Goal: Task Accomplishment & Management: Complete application form

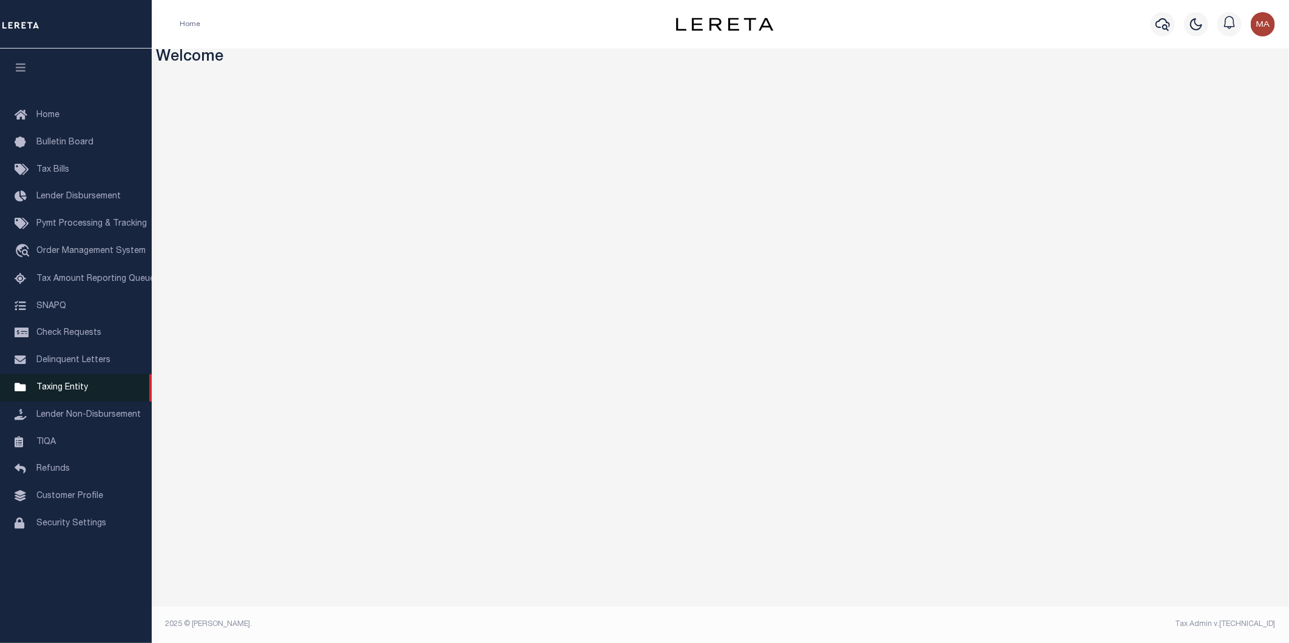
click at [69, 389] on span "Taxing Entity" at bounding box center [62, 388] width 52 height 8
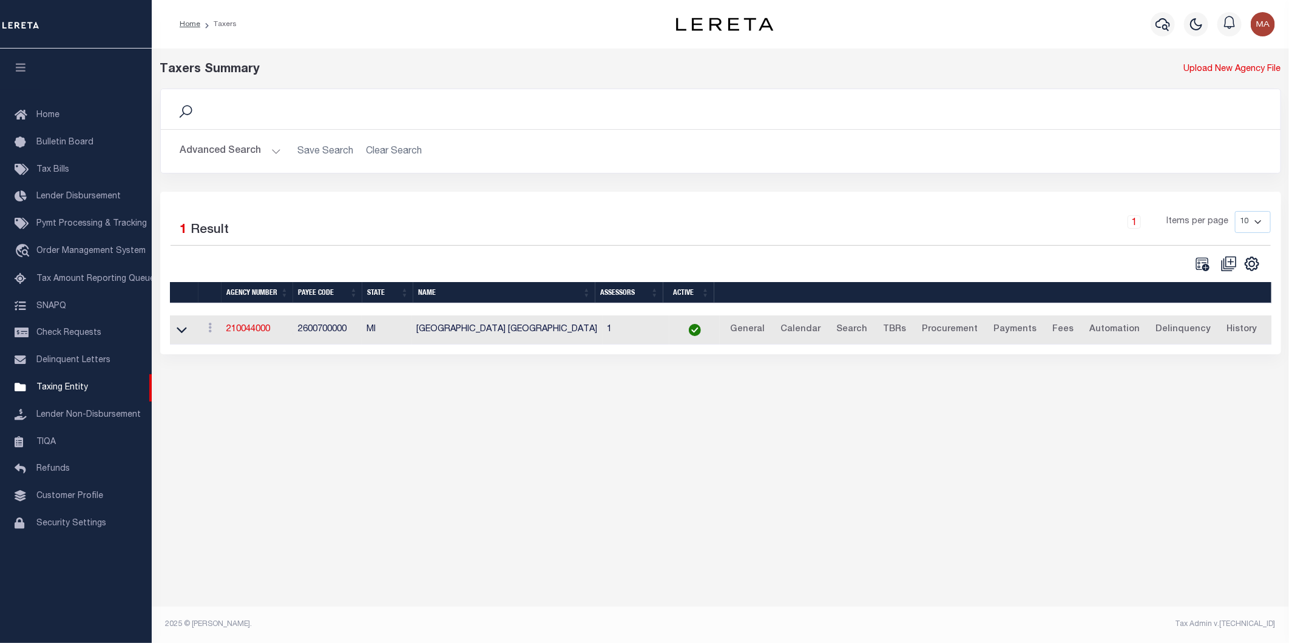
click at [277, 152] on button "Advanced Search" at bounding box center [230, 152] width 101 height 24
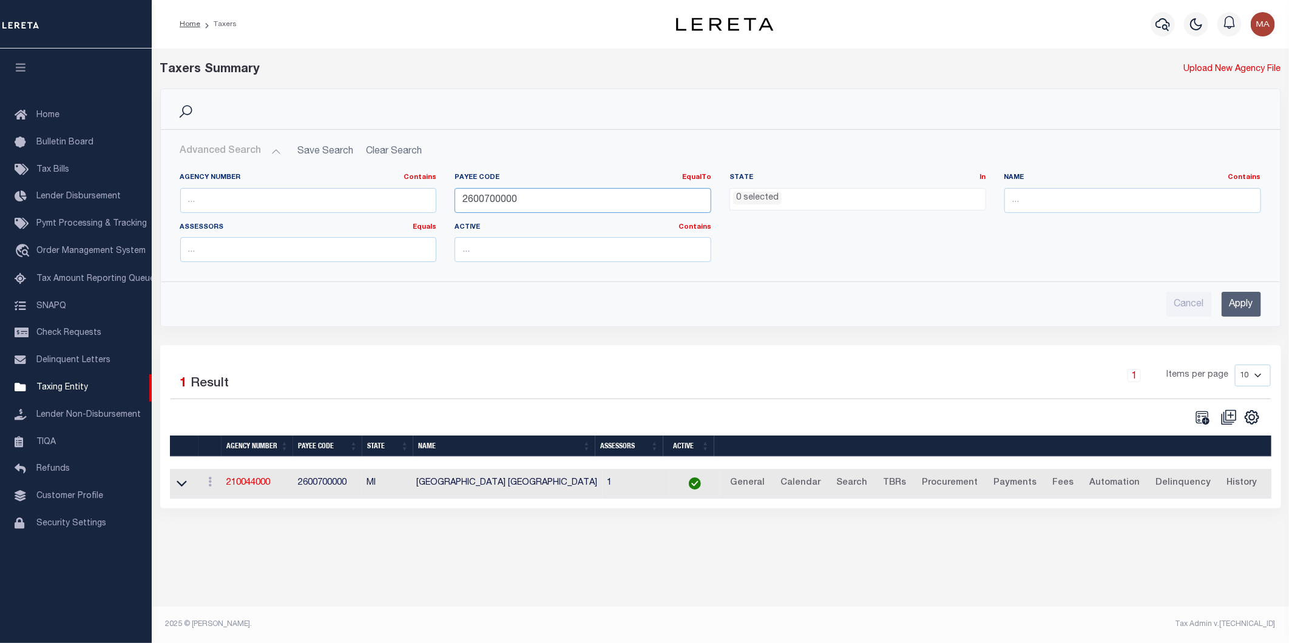
drag, startPoint x: 539, startPoint y: 204, endPoint x: 428, endPoint y: 198, distance: 111.2
click at [428, 198] on div "Agency Number Contains Contains Is Payee Code EqualTo Equals Is Not Equal To Is…" at bounding box center [720, 222] width 1099 height 99
paste input "60010107"
type input "60010107"
click at [1245, 308] on input "Apply" at bounding box center [1241, 304] width 39 height 25
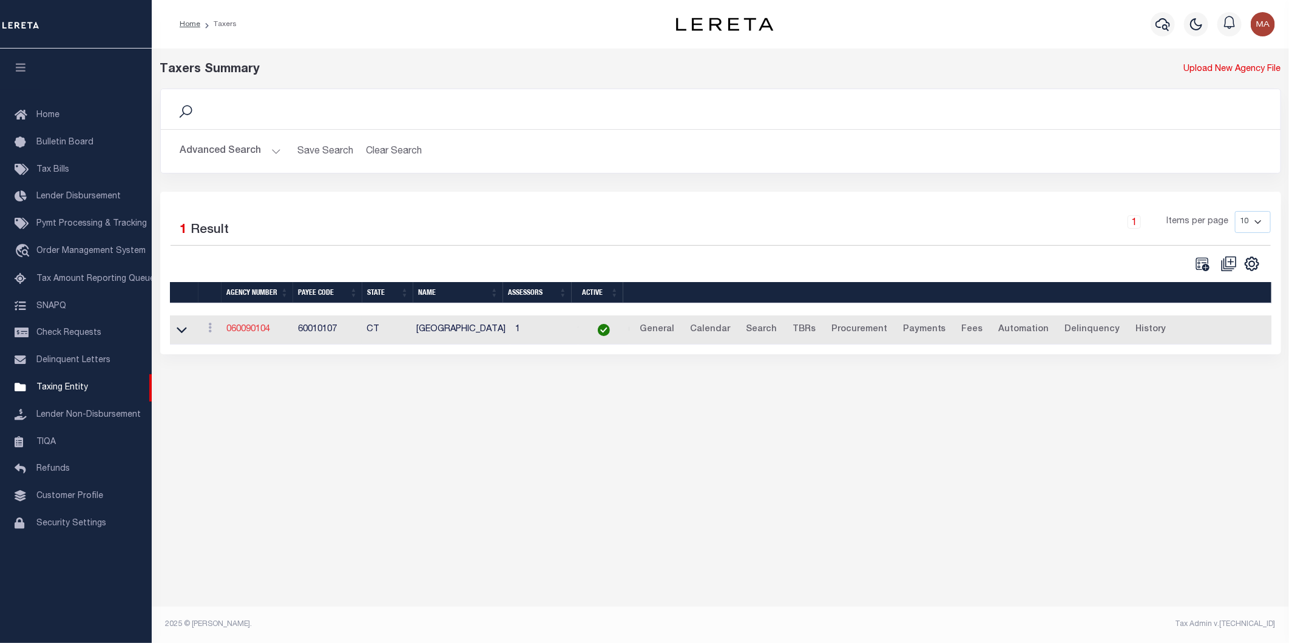
click at [239, 332] on link "060090104" at bounding box center [248, 329] width 44 height 8
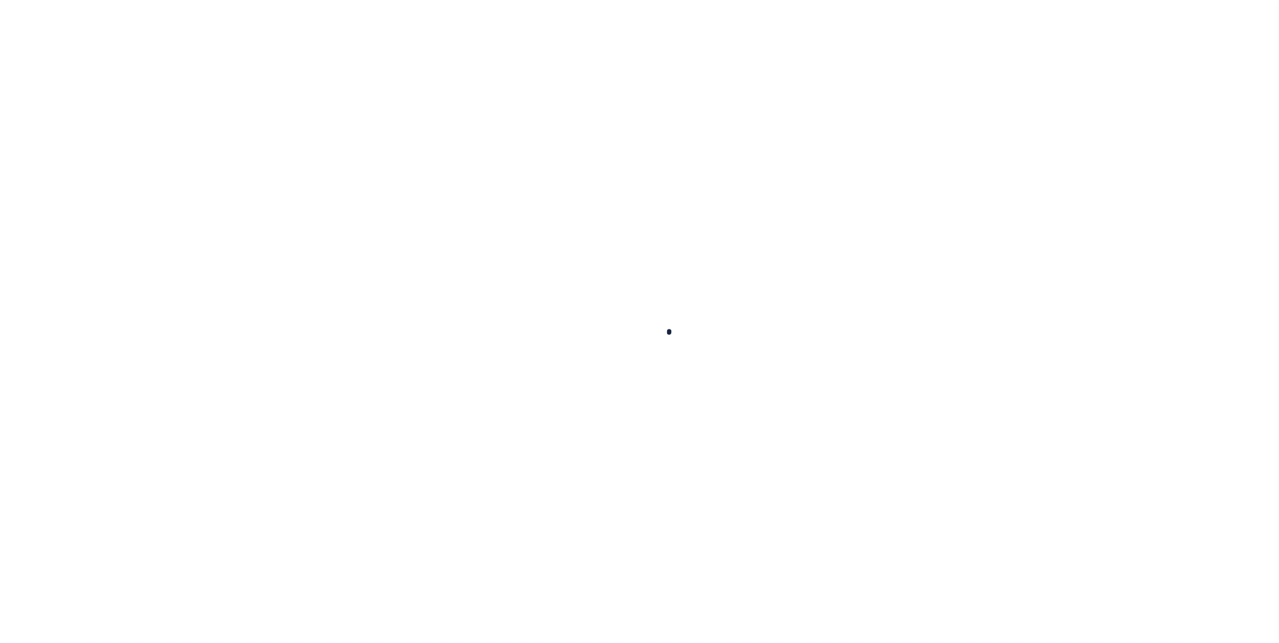
select select
checkbox input "false"
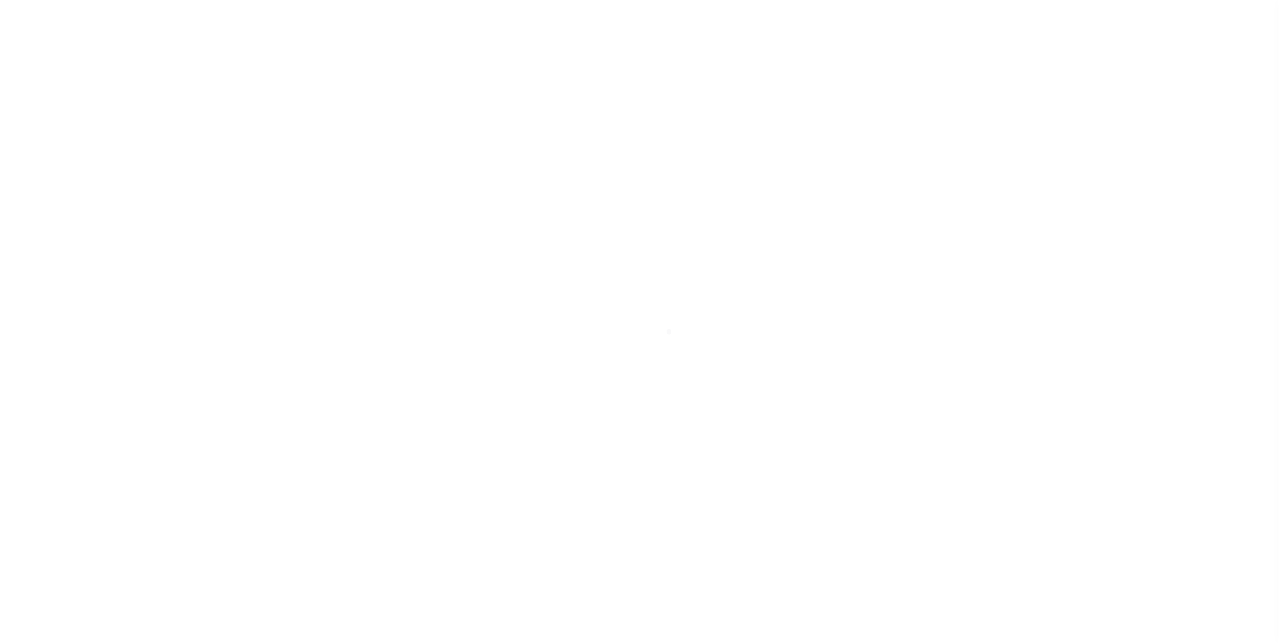
checkbox input "false"
type input "900104004"
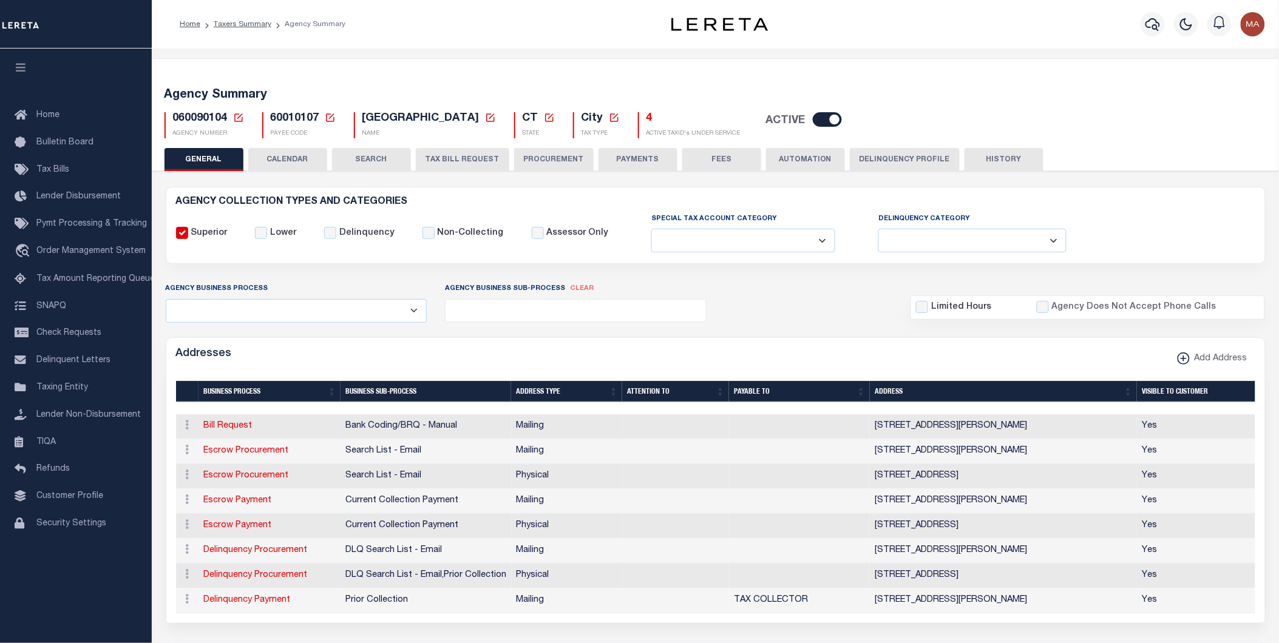
click at [896, 159] on button "Delinquency Profile" at bounding box center [905, 159] width 110 height 23
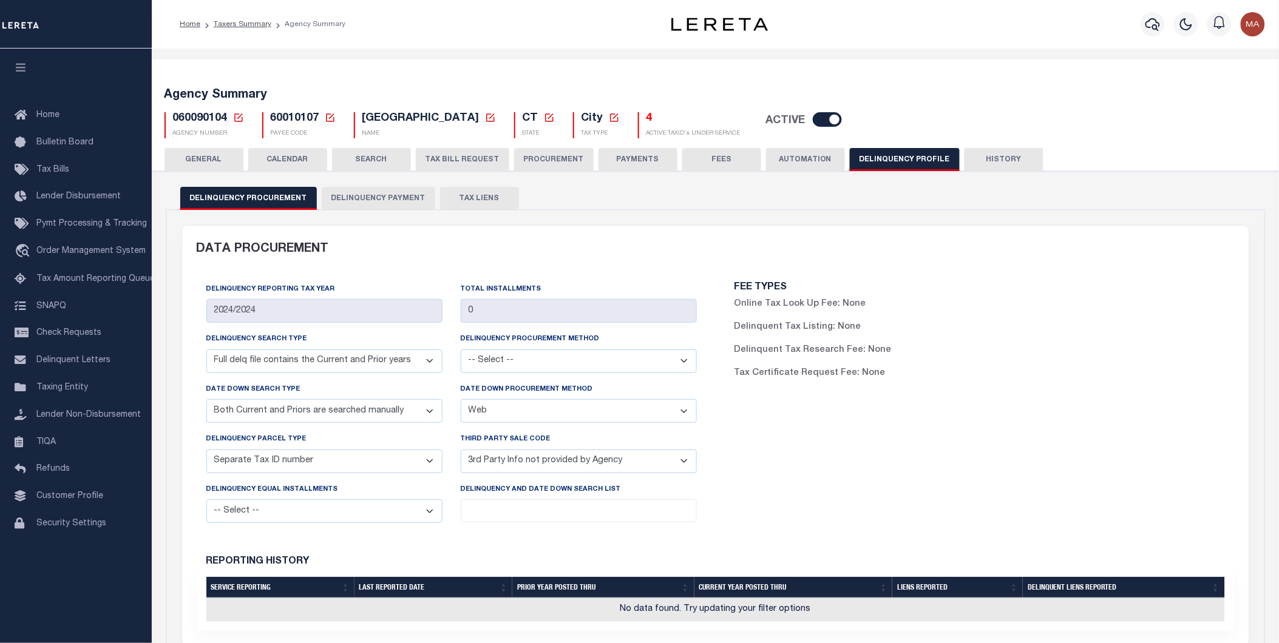
click at [361, 197] on button "Delinquency Payment" at bounding box center [379, 198] width 114 height 23
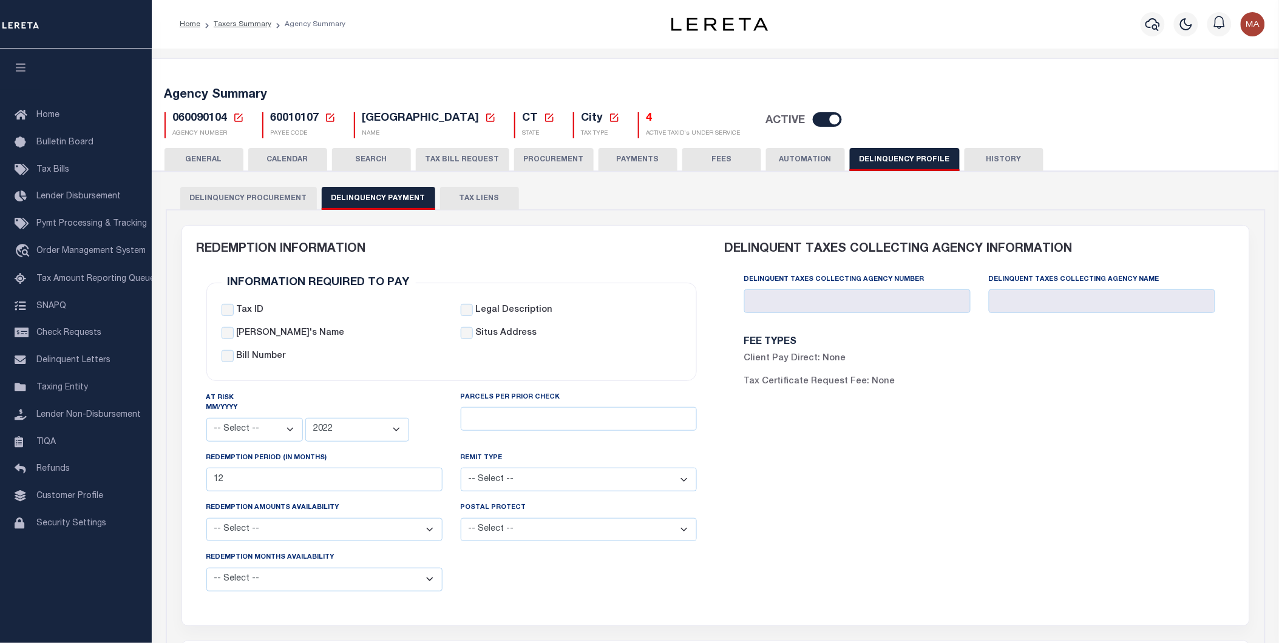
click at [329, 122] on icon at bounding box center [330, 117] width 11 height 11
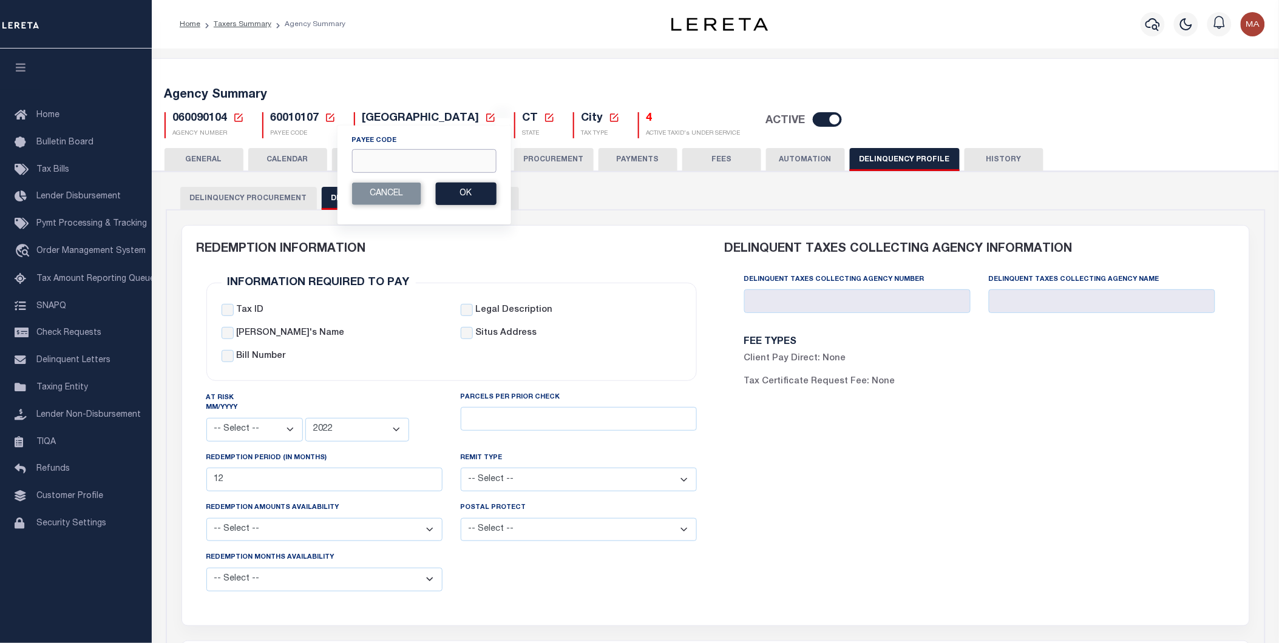
click at [395, 166] on input "Payee Code" at bounding box center [423, 161] width 144 height 24
paste input "60010220"
type input "60010220"
click at [475, 192] on button "Ok" at bounding box center [465, 194] width 61 height 22
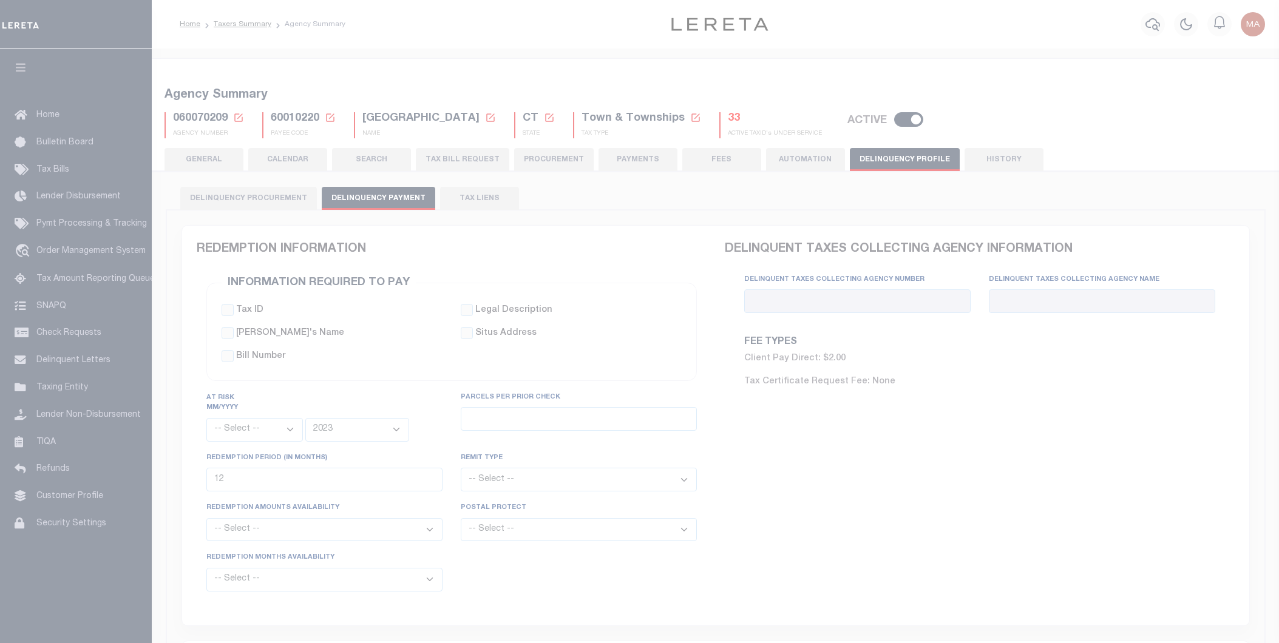
select select
select select "2023"
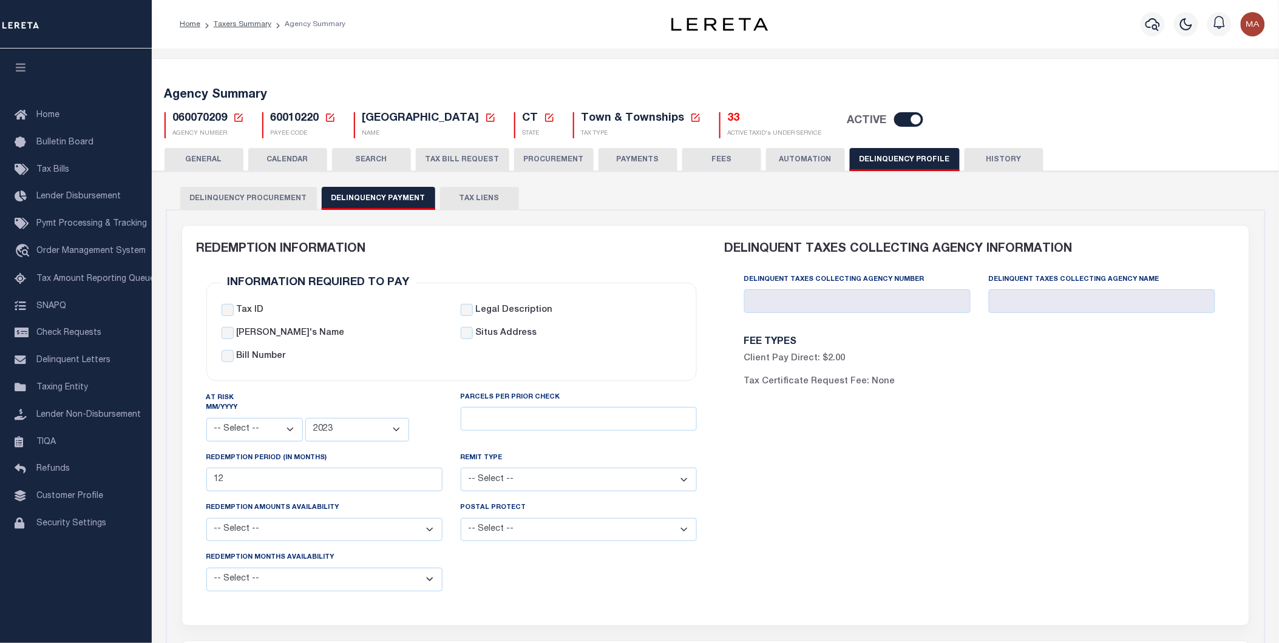
click at [325, 117] on icon at bounding box center [330, 117] width 11 height 11
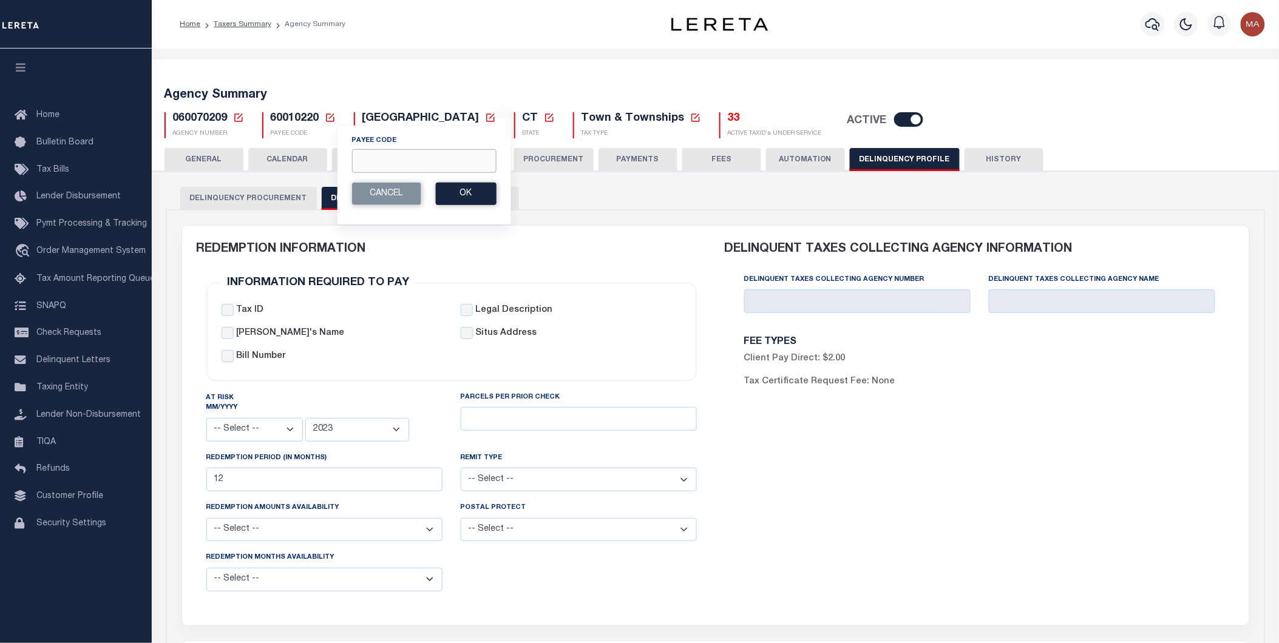
click at [388, 155] on input "Payee Code" at bounding box center [423, 161] width 144 height 24
paste input "7803028652"
type input "7803028652"
click at [464, 193] on button "Ok" at bounding box center [465, 194] width 61 height 22
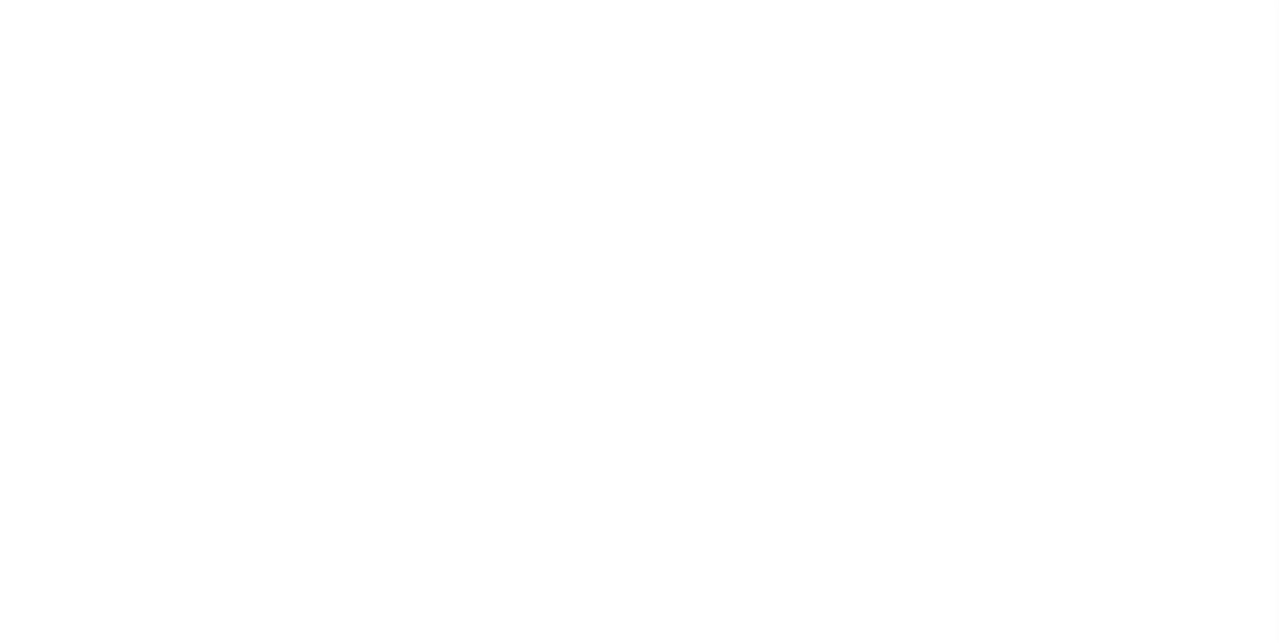
select select
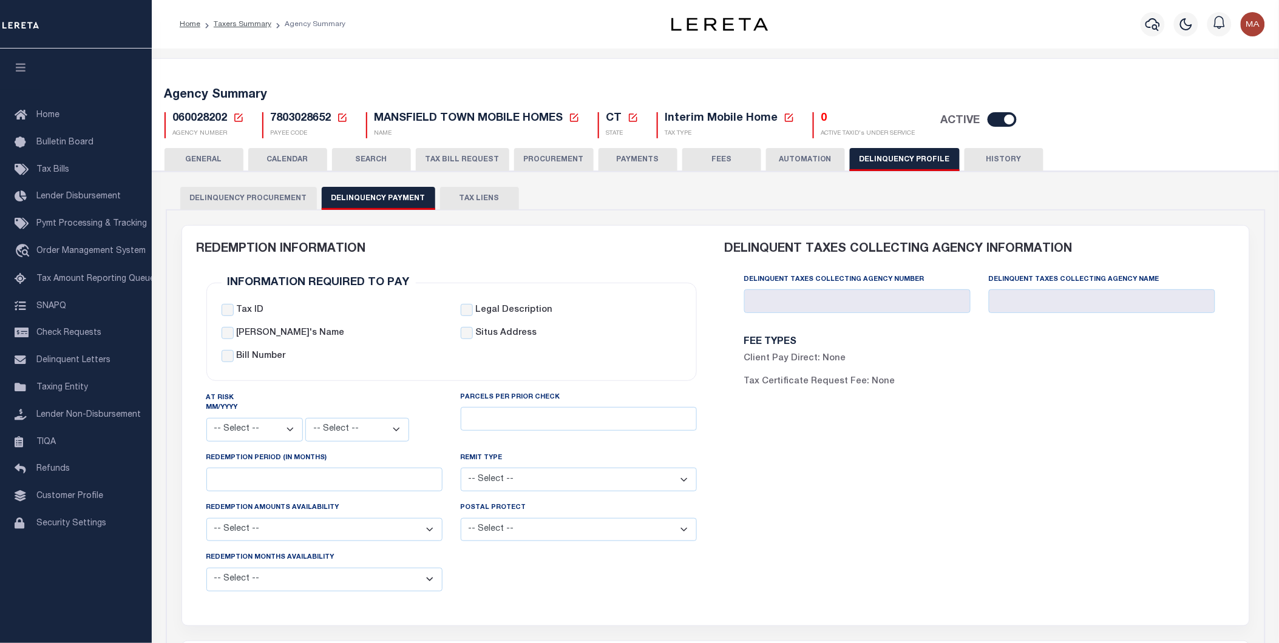
click at [344, 121] on icon at bounding box center [342, 118] width 8 height 8
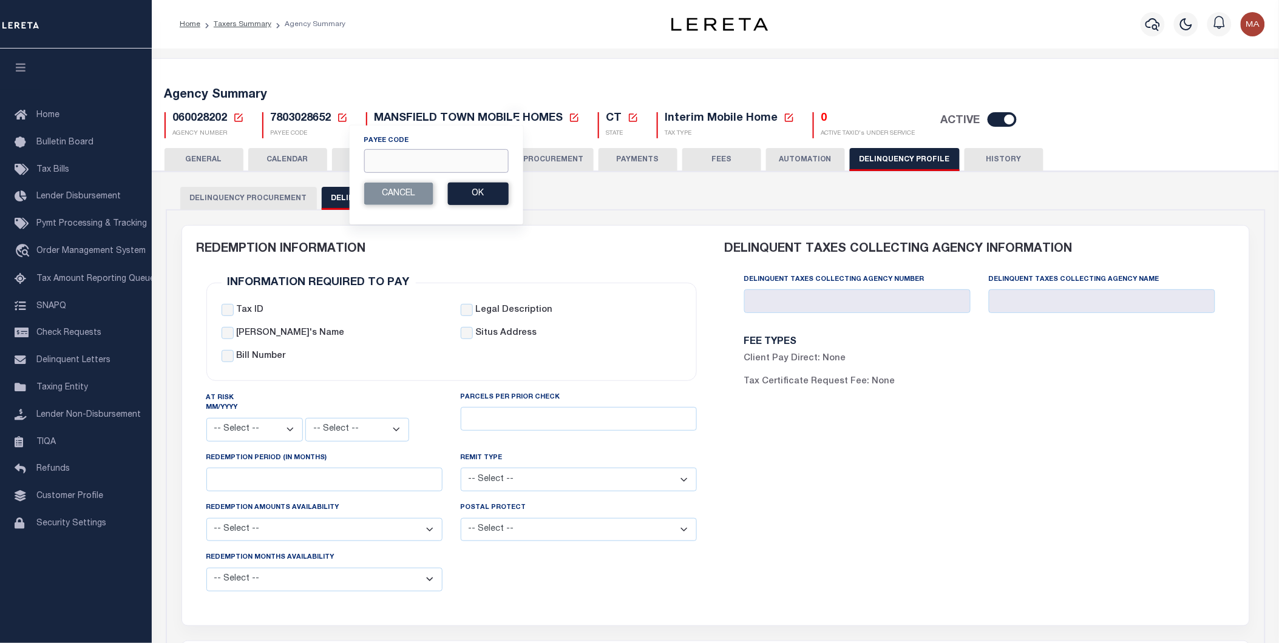
click at [417, 162] on input "Payee Code" at bounding box center [436, 161] width 144 height 24
paste input "2107904000"
type input "2107904000"
click at [469, 187] on button "Ok" at bounding box center [477, 194] width 61 height 22
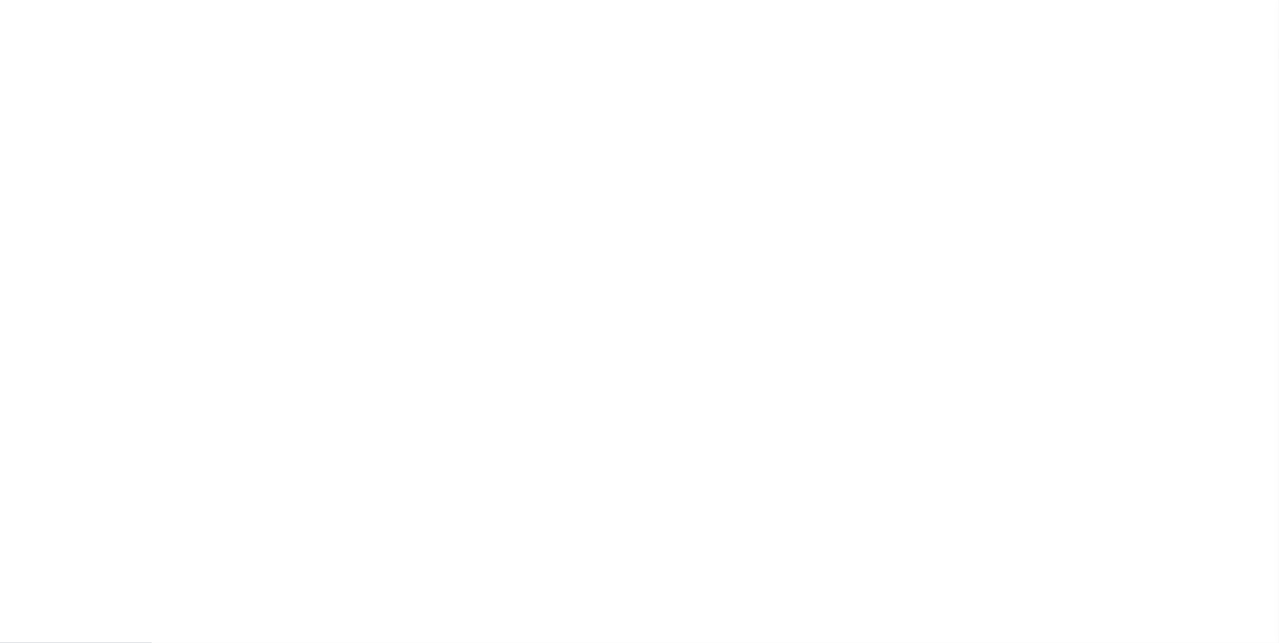
select select
select select "2022"
type input "12"
select select
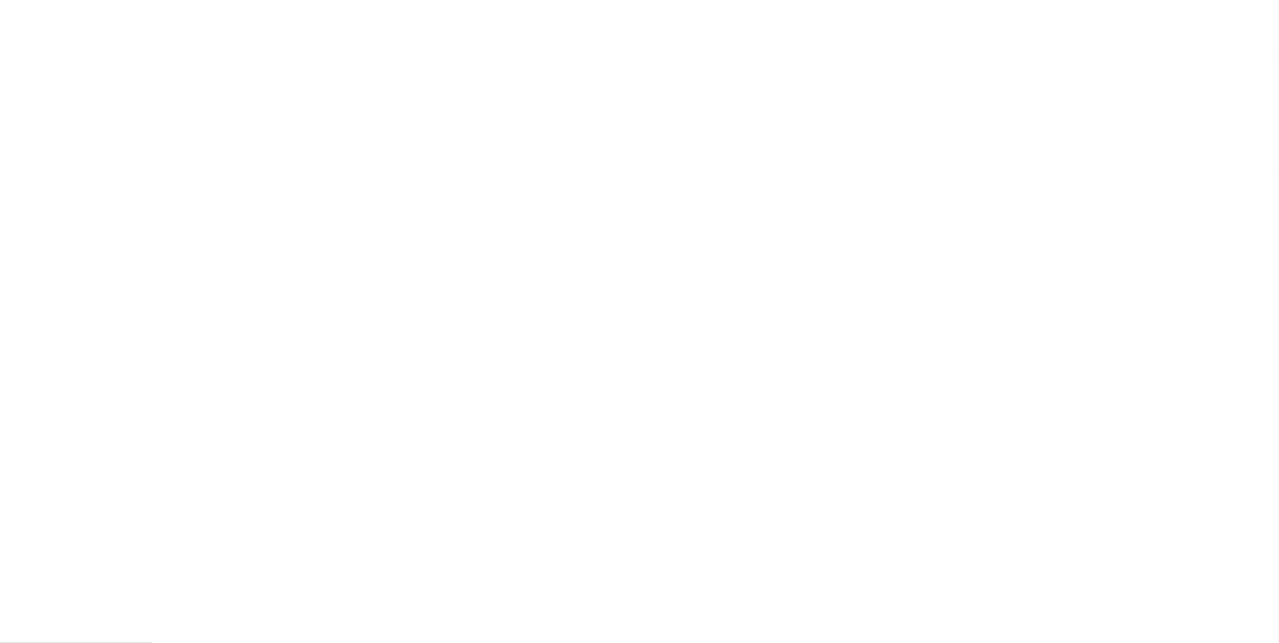
select select
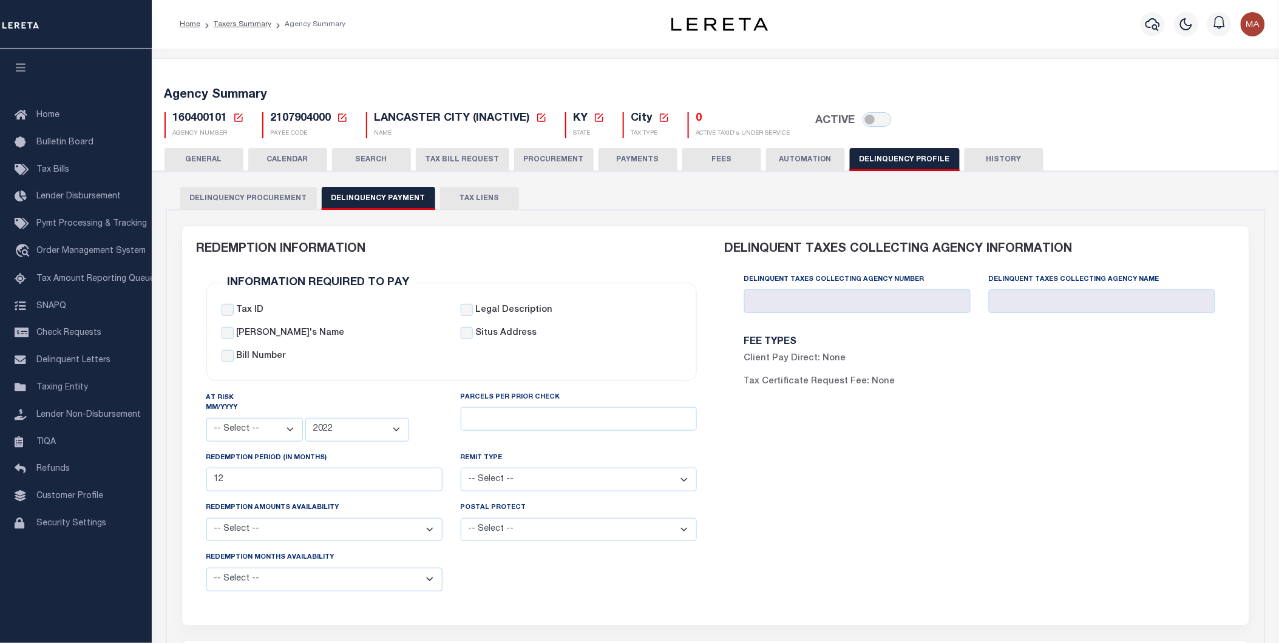
click at [342, 119] on icon at bounding box center [342, 117] width 11 height 11
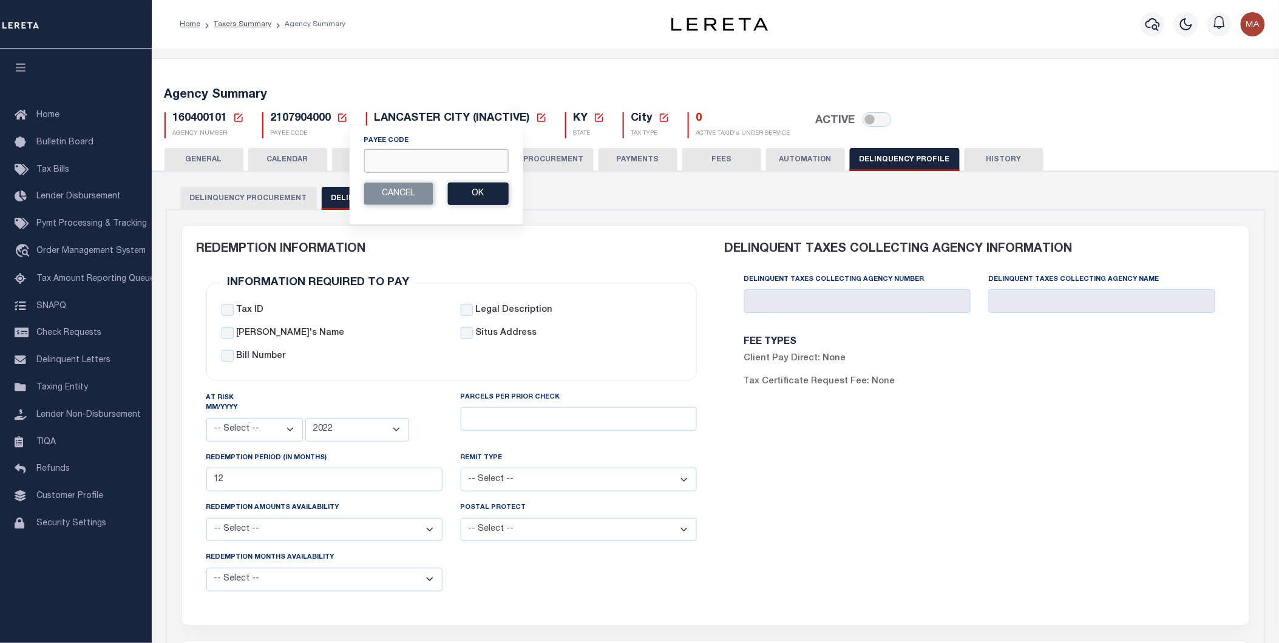
click at [415, 162] on input "Payee Code" at bounding box center [436, 161] width 144 height 24
paste input "2107904000"
type input "2107904000"
click at [496, 194] on button "Ok" at bounding box center [477, 194] width 61 height 22
click at [466, 195] on button "Ok" at bounding box center [477, 194] width 61 height 22
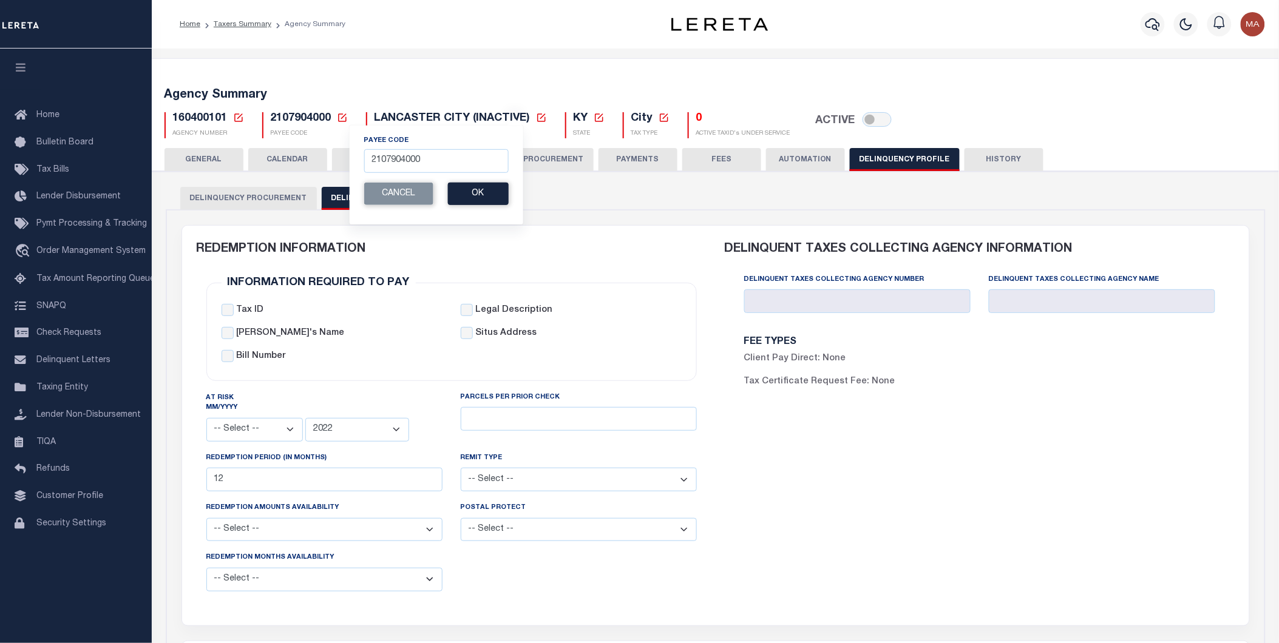
click at [607, 199] on div "Delinquency Procurement Delinquency Payment TAX LIENS" at bounding box center [715, 198] width 1071 height 22
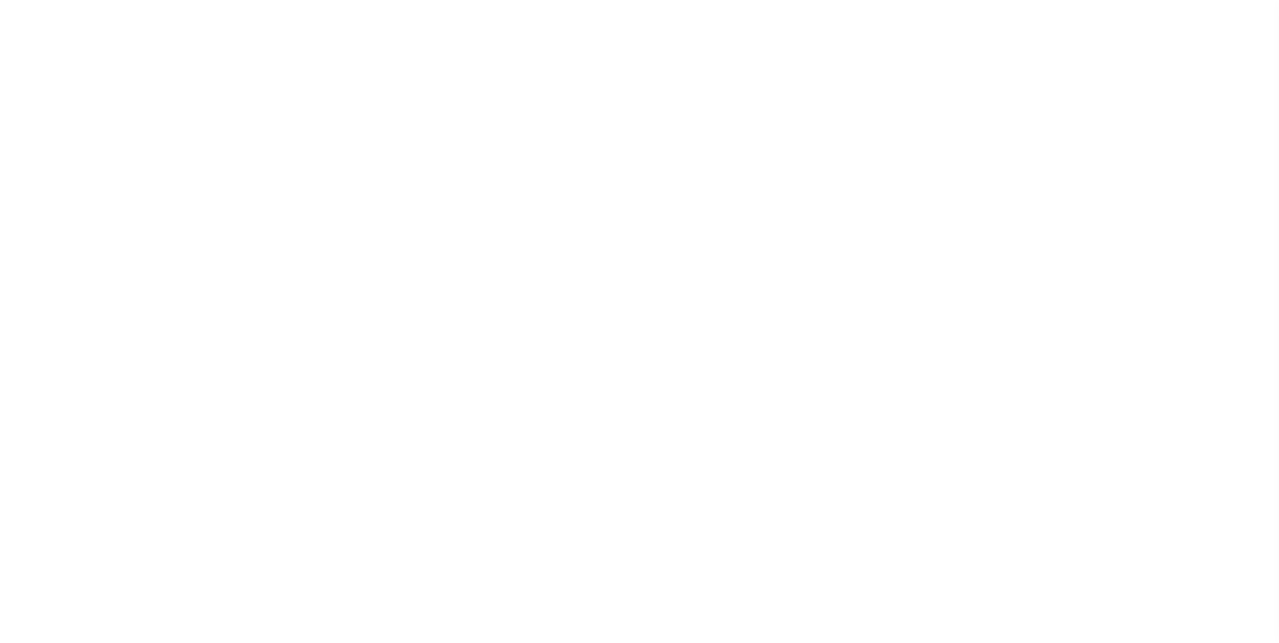
select select
select select "2022"
type input "12"
select select
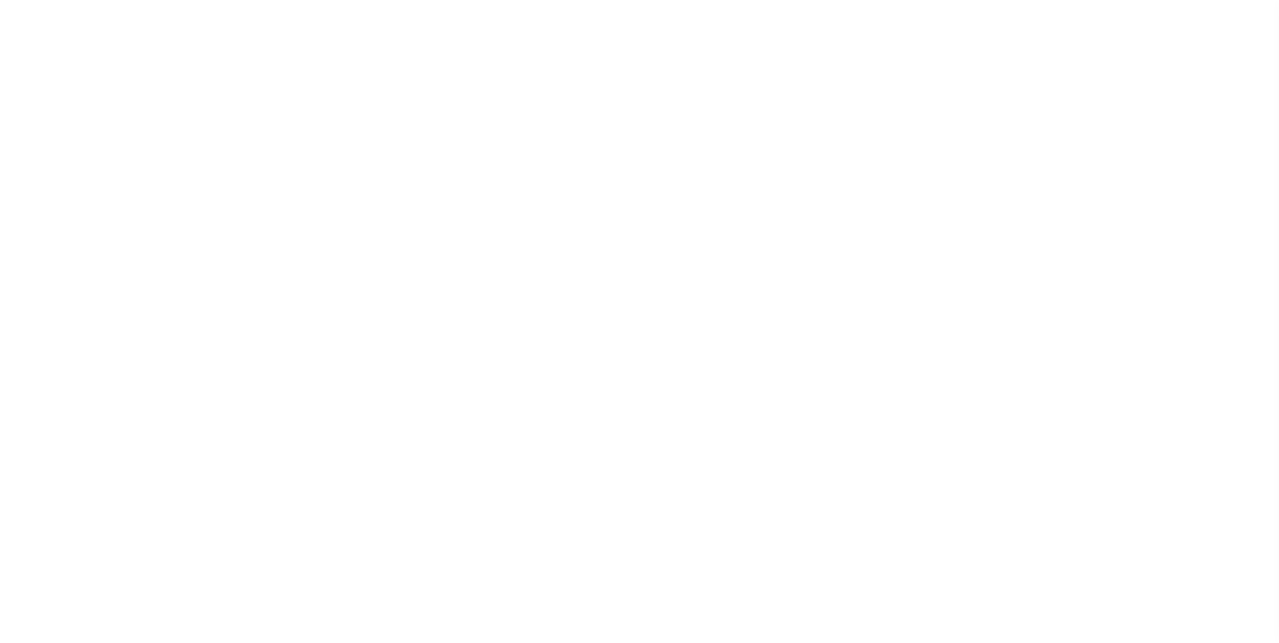
select select
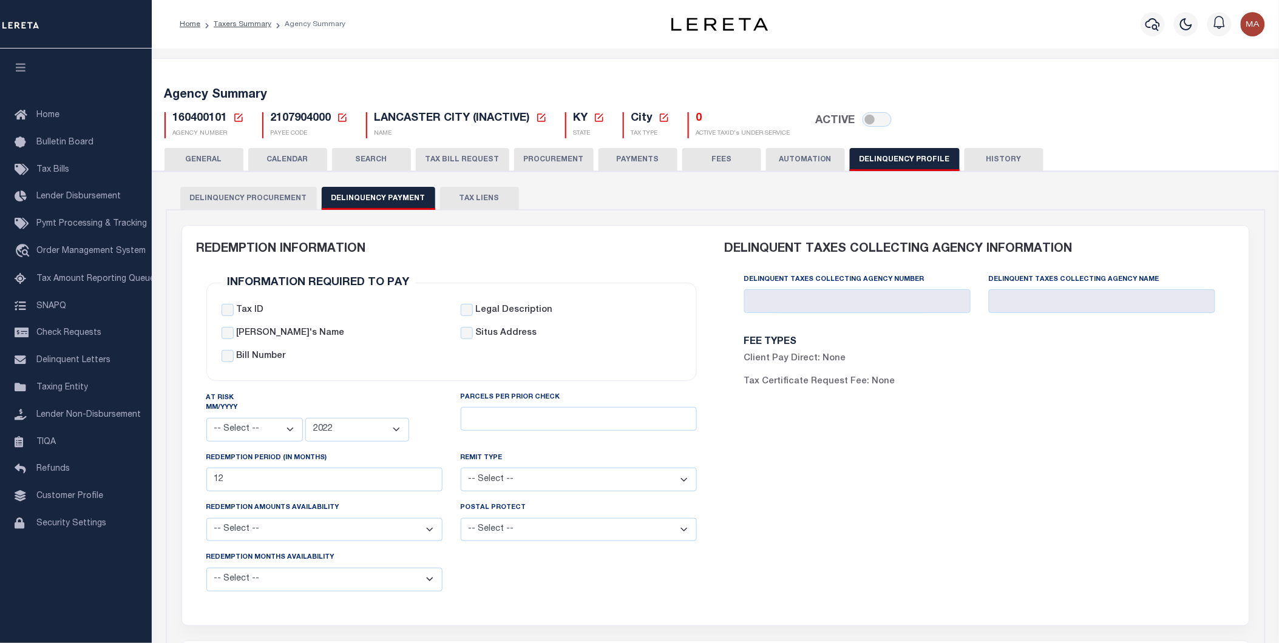
click at [339, 120] on icon at bounding box center [342, 117] width 11 height 11
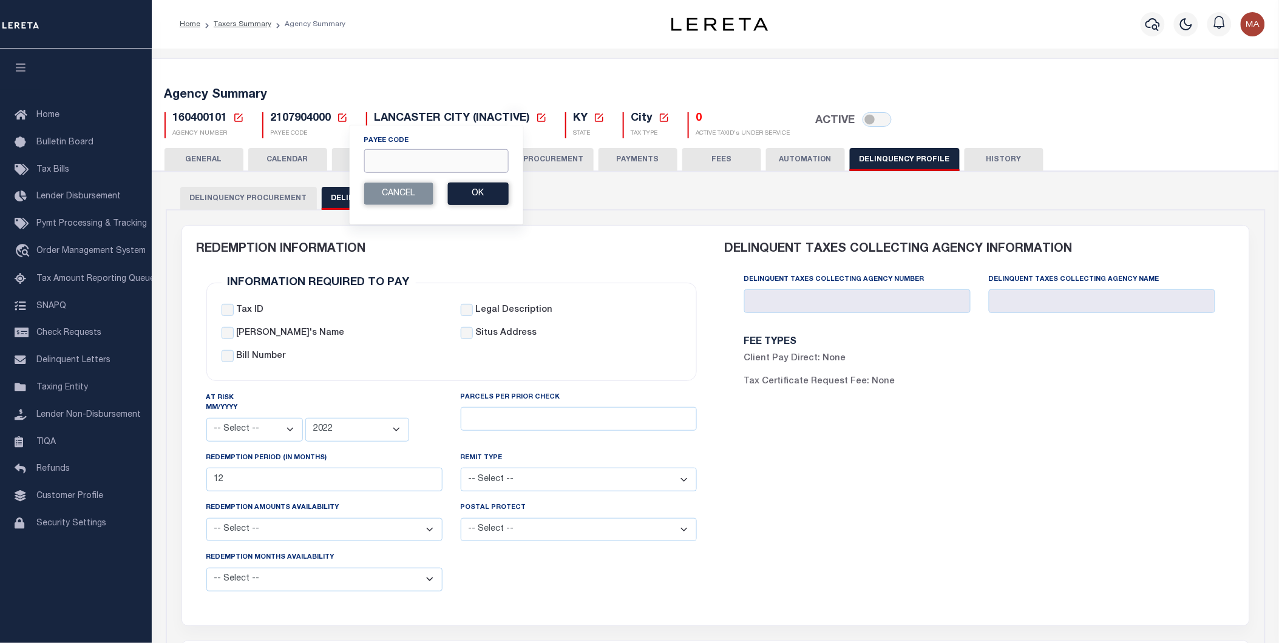
click at [384, 163] on input "Payee Code" at bounding box center [436, 161] width 144 height 24
paste input "2606319001"
type input "2606319001"
click at [475, 190] on button "Ok" at bounding box center [477, 194] width 61 height 22
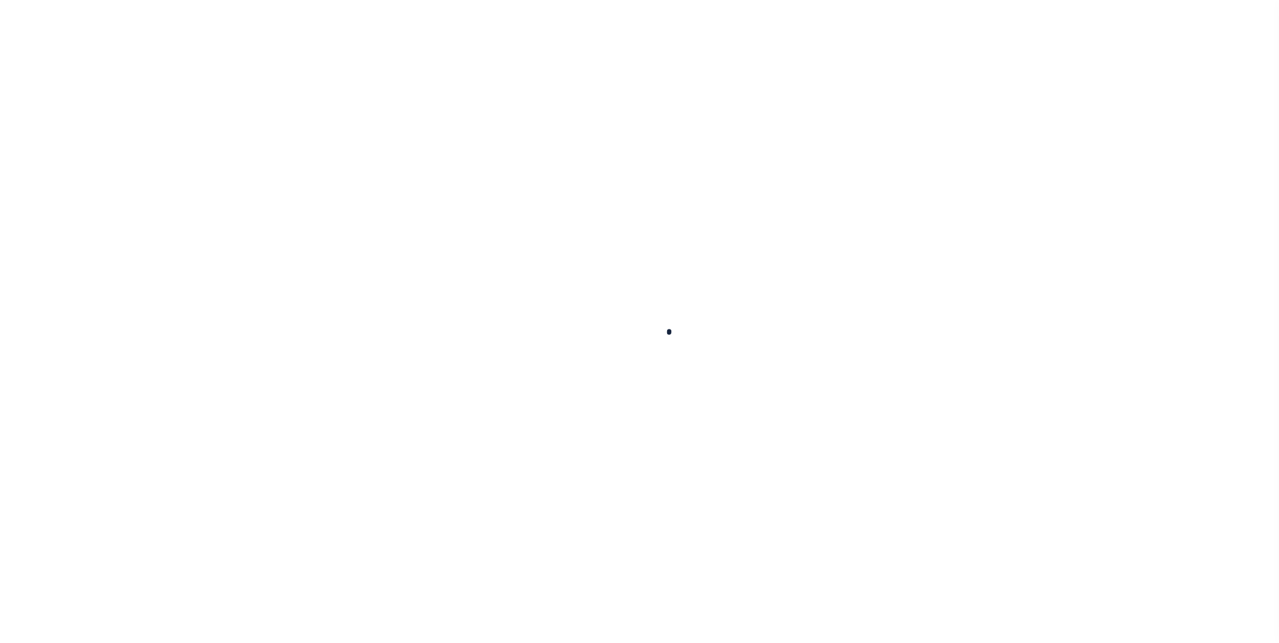
select select
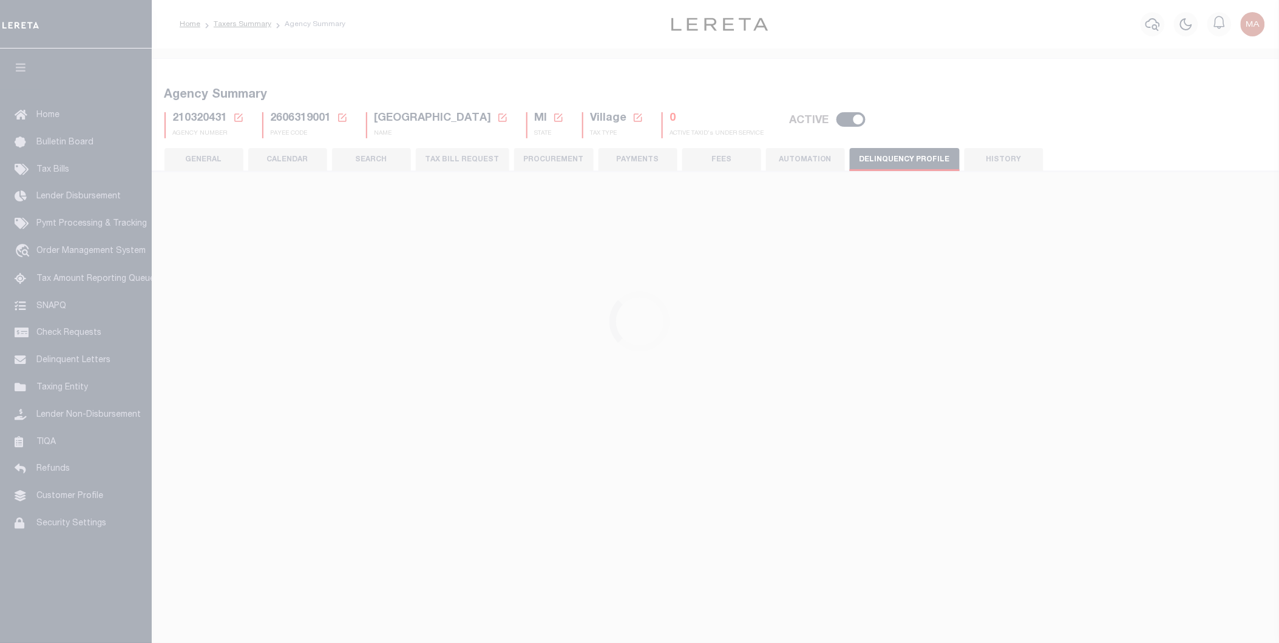
select select
select select "2022"
type input "1"
type input "24"
select select
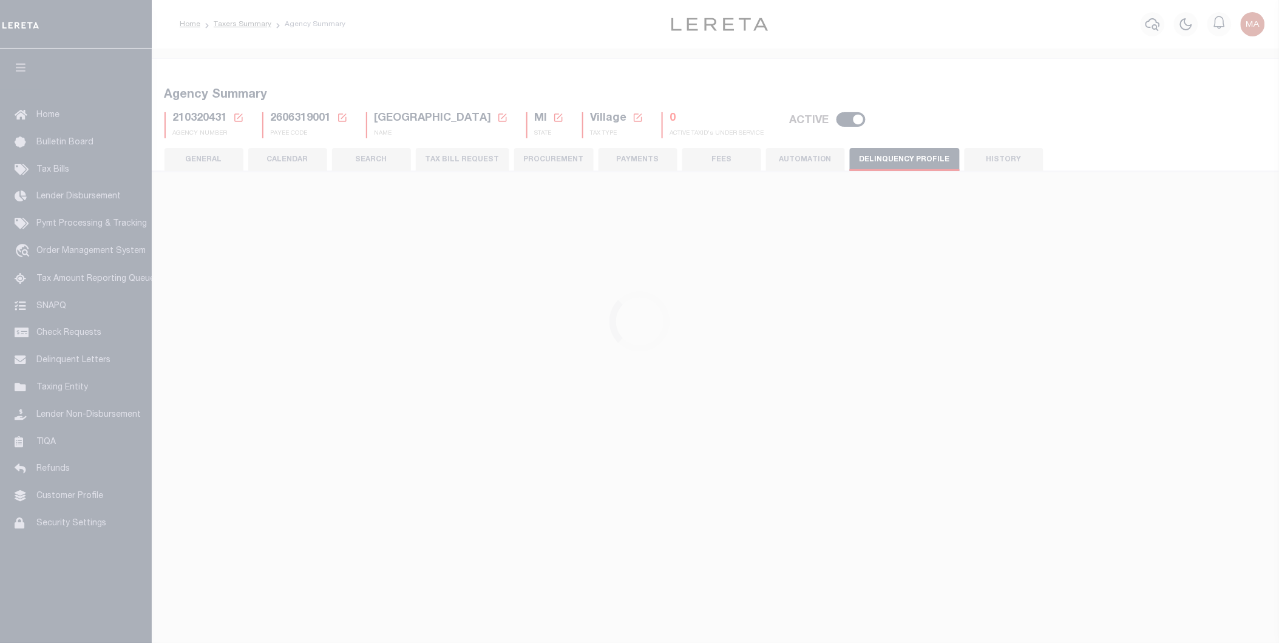
select select
type input "210324000"
type input "HURON COUNTY DELINQUENCY"
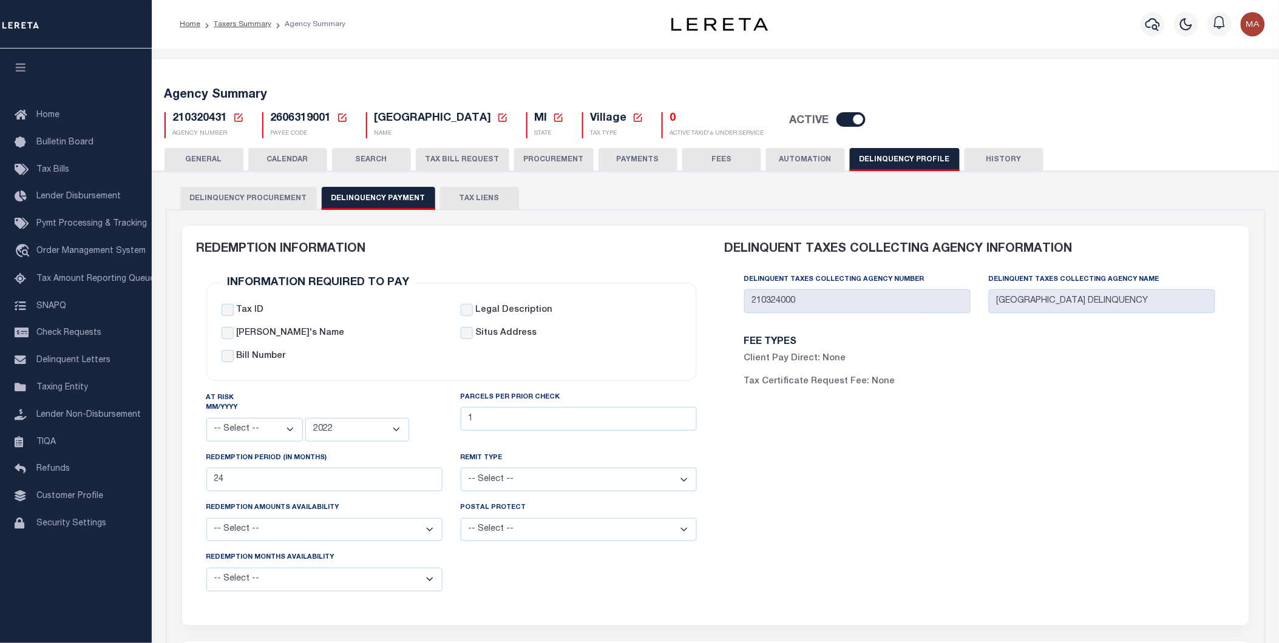
click at [340, 114] on icon at bounding box center [342, 117] width 11 height 11
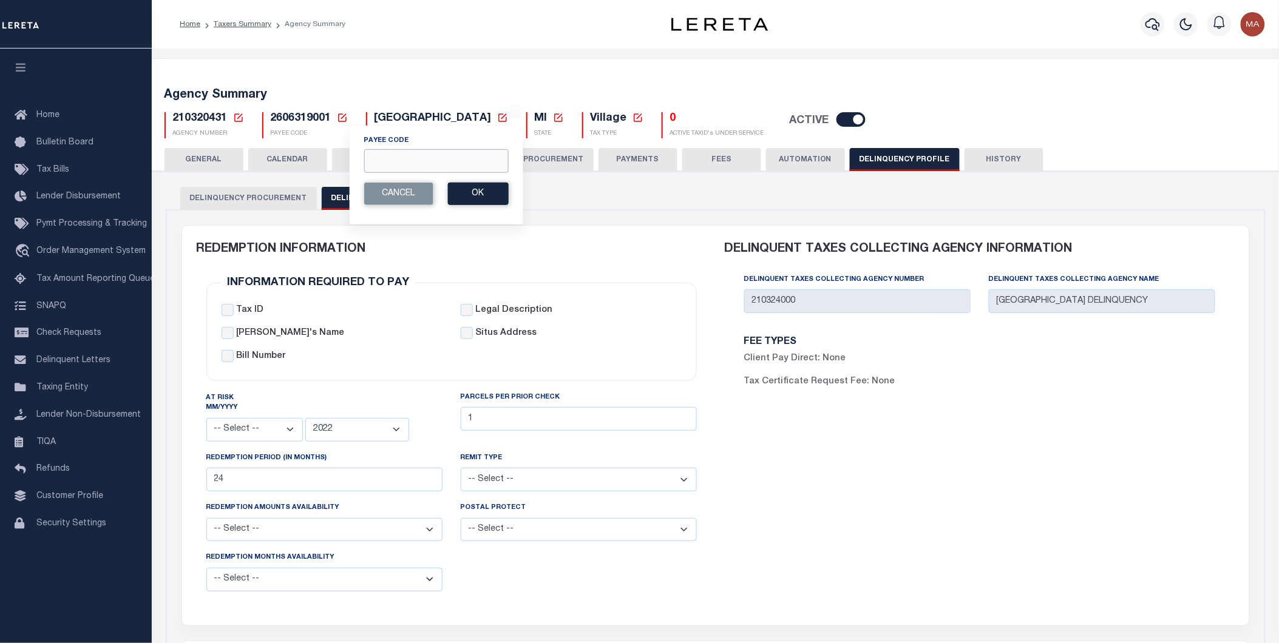
click at [404, 168] on input "Payee Code" at bounding box center [436, 161] width 144 height 24
paste input "2102904003"
type input "2102904003"
click at [476, 195] on button "Ok" at bounding box center [477, 194] width 61 height 22
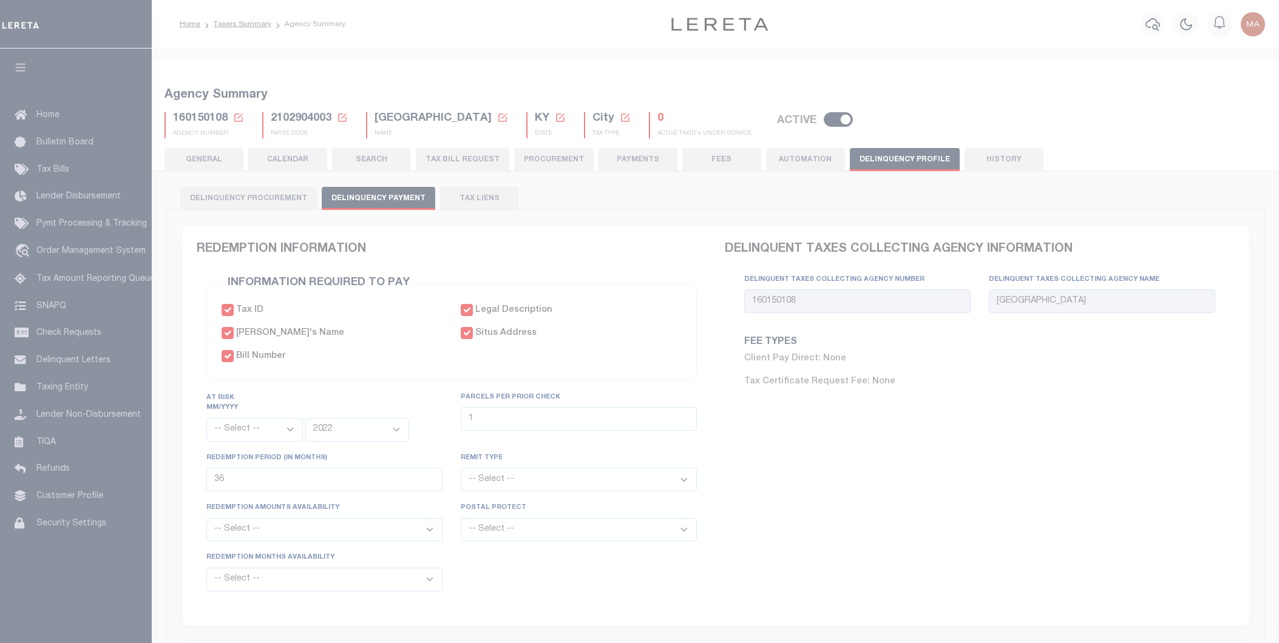
select select
select select "2022"
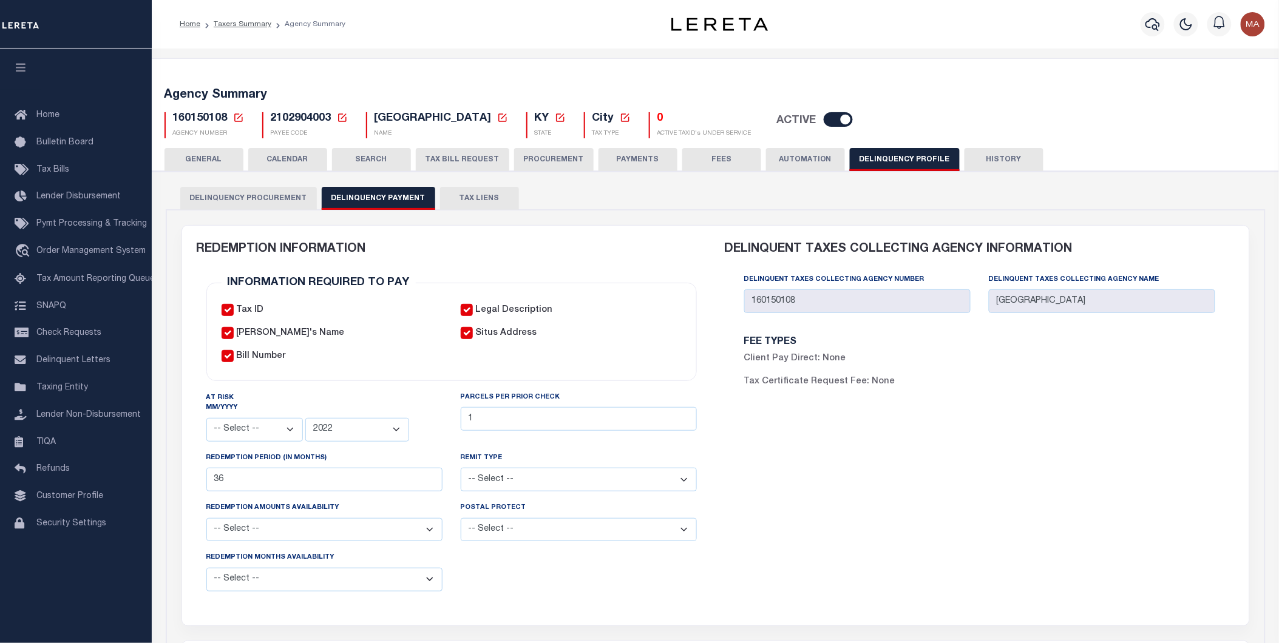
click at [341, 117] on icon at bounding box center [342, 117] width 11 height 11
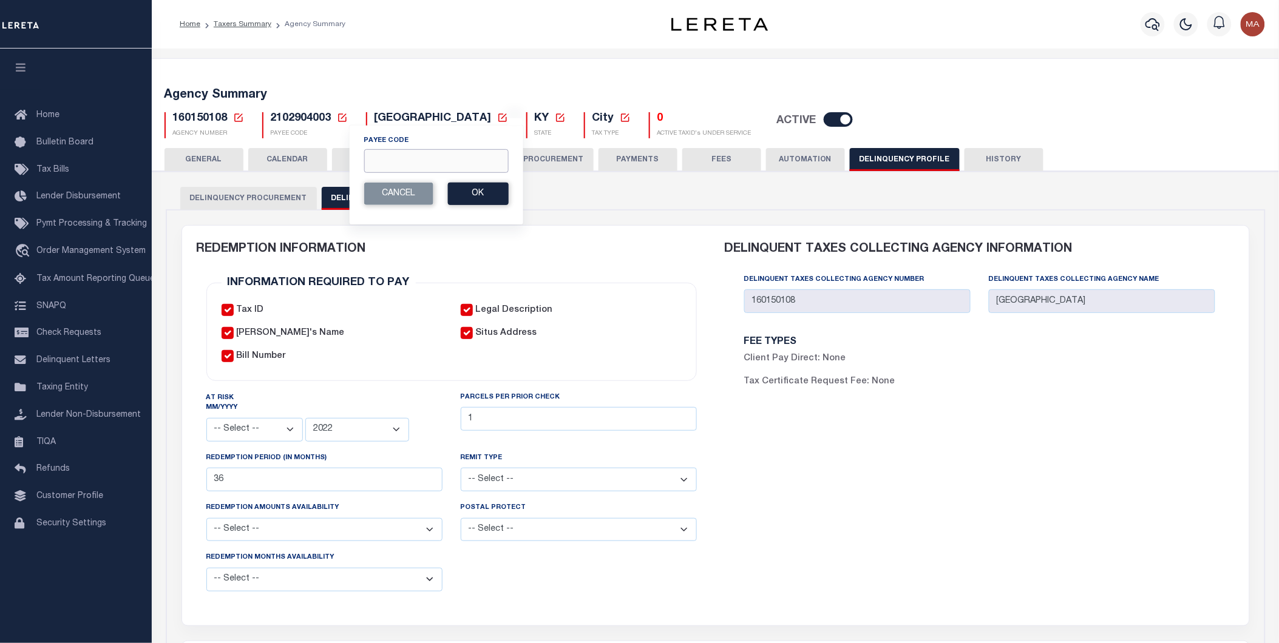
click at [399, 158] on input "Payee Code" at bounding box center [436, 161] width 144 height 24
paste input "2106300000"
type input "2106300000"
click at [472, 191] on button "Ok" at bounding box center [477, 194] width 61 height 22
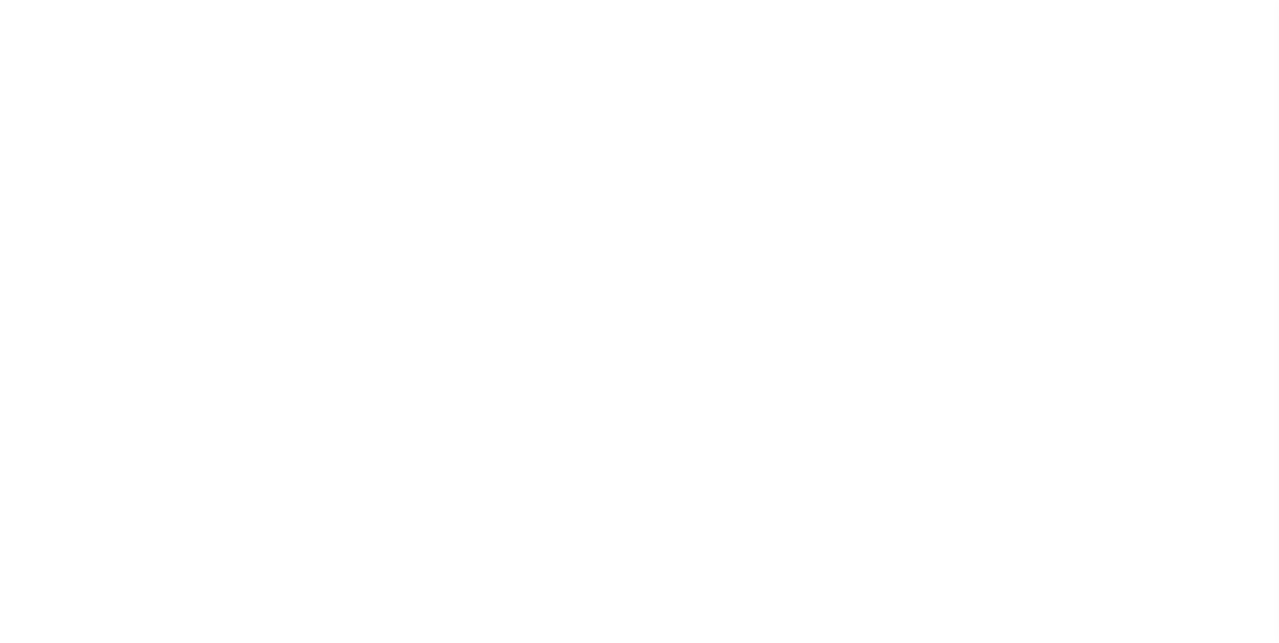
select select
select select "2022"
type input "1"
type input "36"
select select
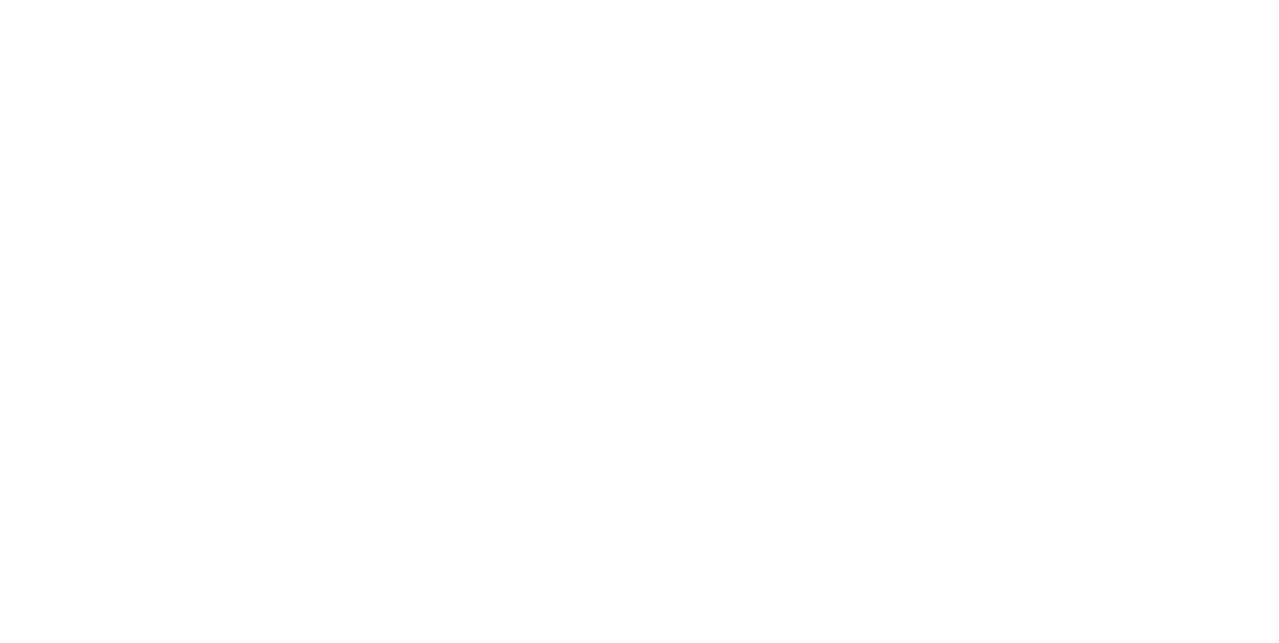
select select
type input "160320000"
type input "ELLIOTT COUNTY"
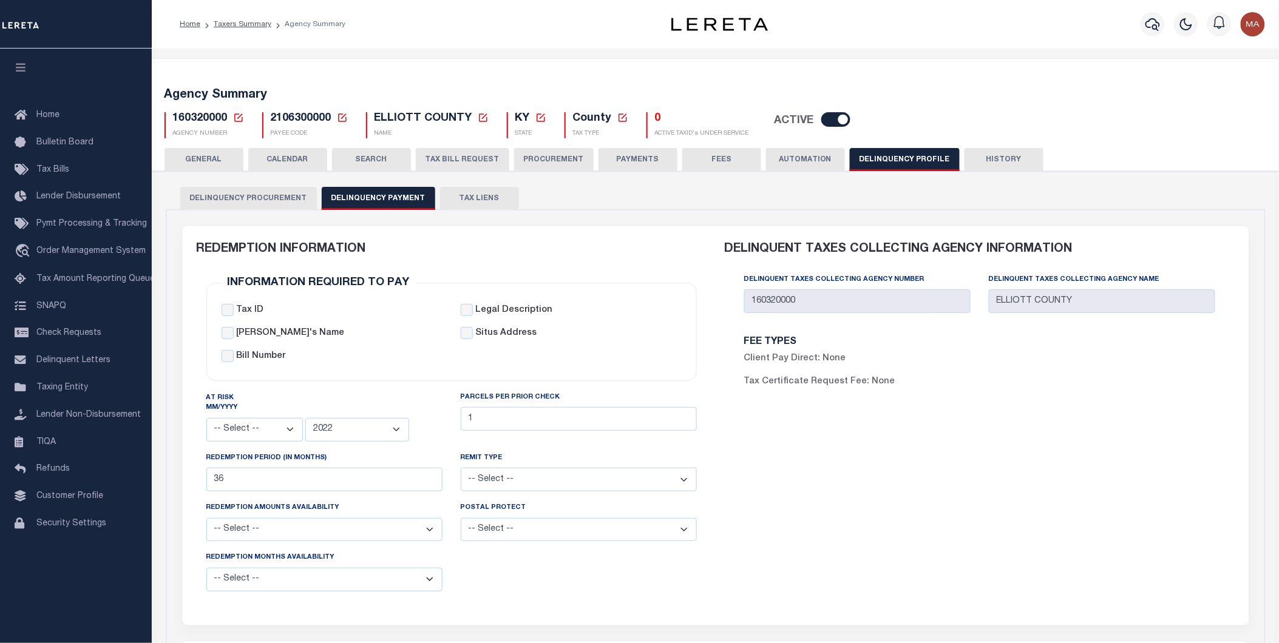
click at [342, 118] on icon at bounding box center [342, 117] width 11 height 11
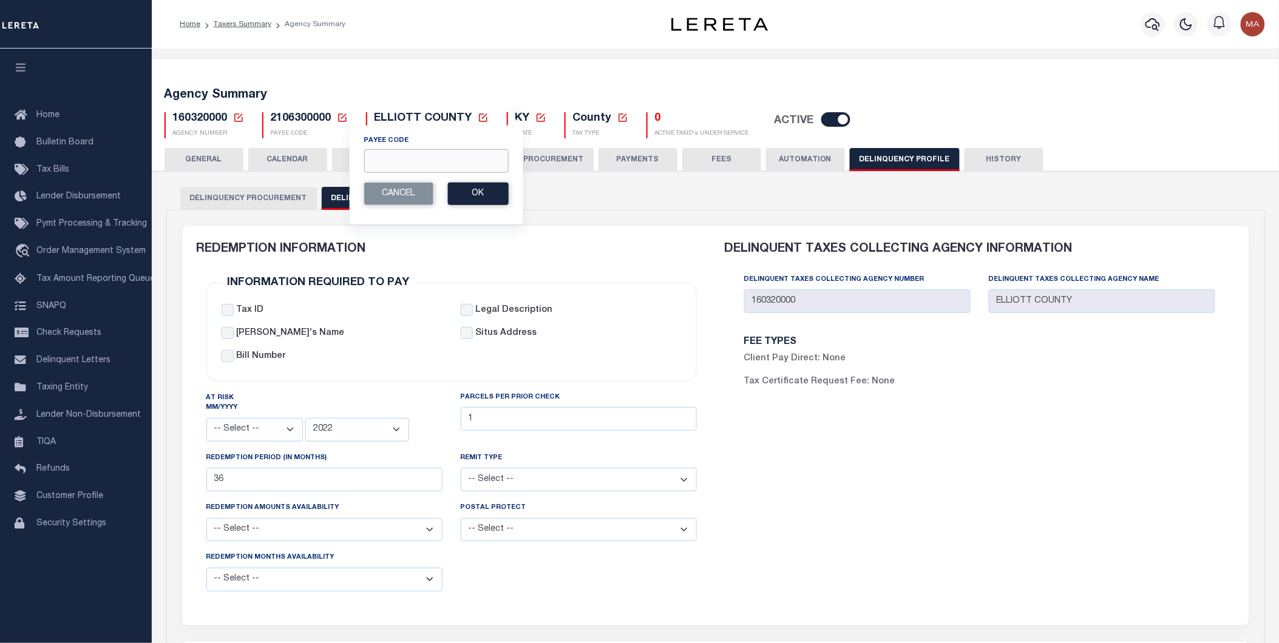
click at [431, 160] on input "Payee Code" at bounding box center [436, 161] width 144 height 24
paste input "2107900000"
type input "2107900000"
drag, startPoint x: 493, startPoint y: 195, endPoint x: 577, endPoint y: 214, distance: 85.7
click at [493, 196] on button "Ok" at bounding box center [477, 194] width 61 height 22
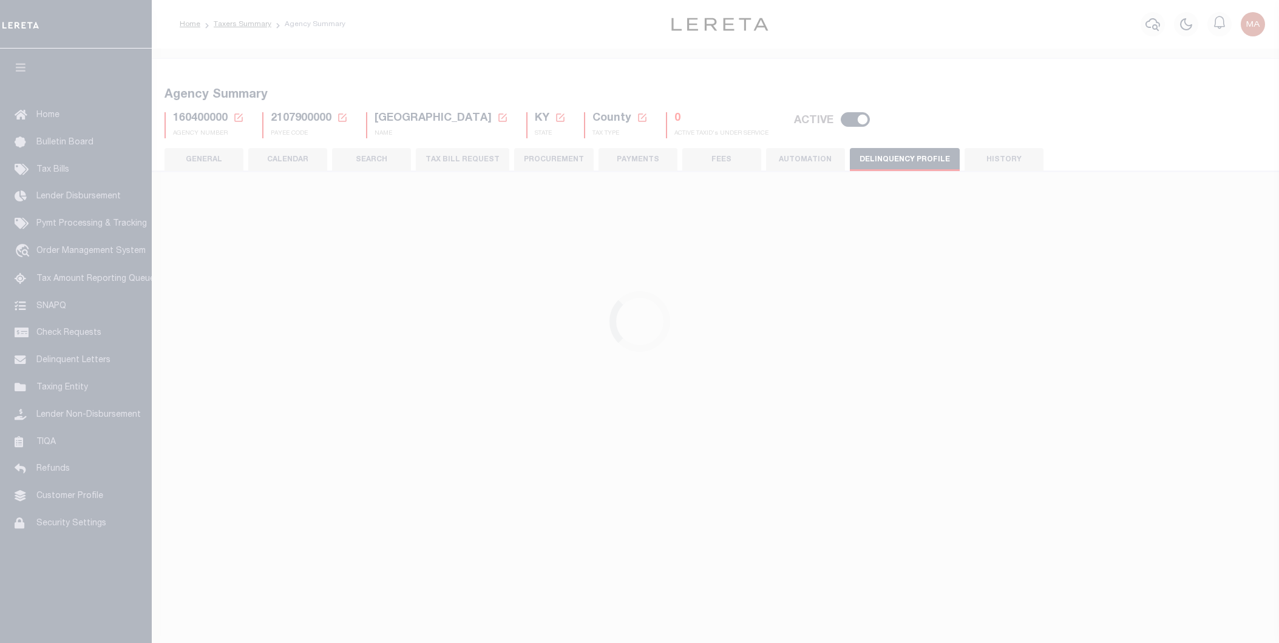
select select
select select "2022"
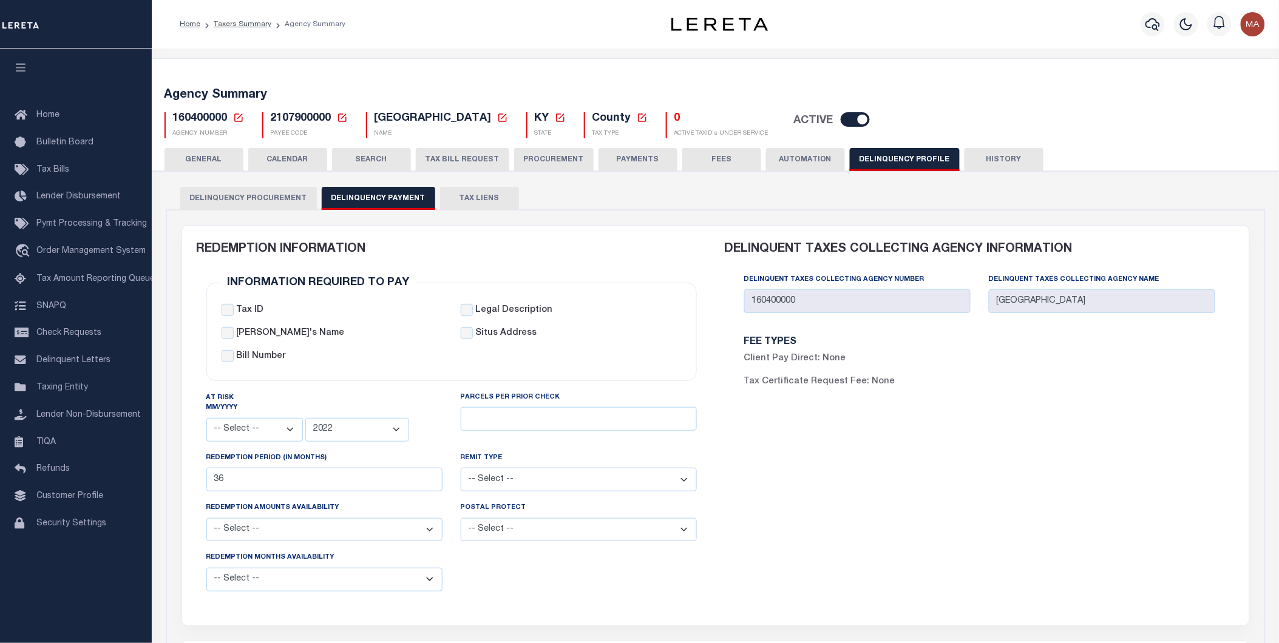
click at [342, 118] on icon at bounding box center [342, 117] width 11 height 11
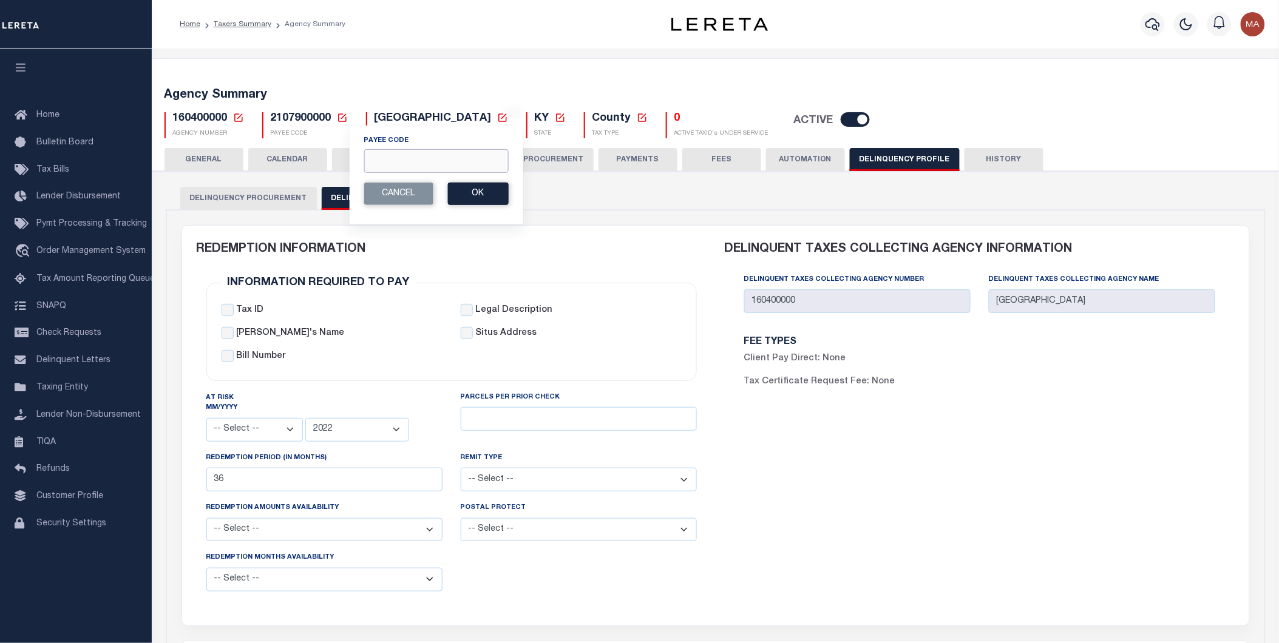
drag, startPoint x: 390, startPoint y: 152, endPoint x: 410, endPoint y: 159, distance: 20.7
click at [391, 152] on input "Payee Code" at bounding box center [436, 161] width 144 height 24
paste input "2501717001"
type input "2501717001"
drag, startPoint x: 463, startPoint y: 194, endPoint x: 514, endPoint y: 207, distance: 53.1
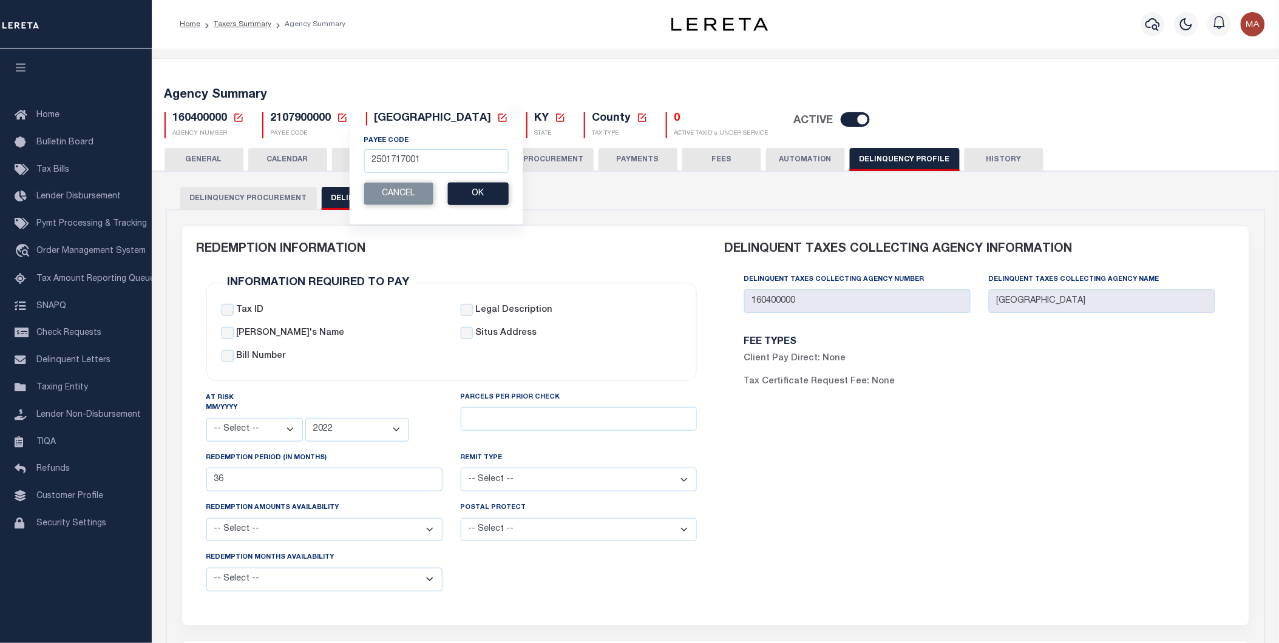
click at [463, 194] on button "Ok" at bounding box center [477, 194] width 61 height 22
click at [484, 200] on button "Ok" at bounding box center [477, 194] width 61 height 22
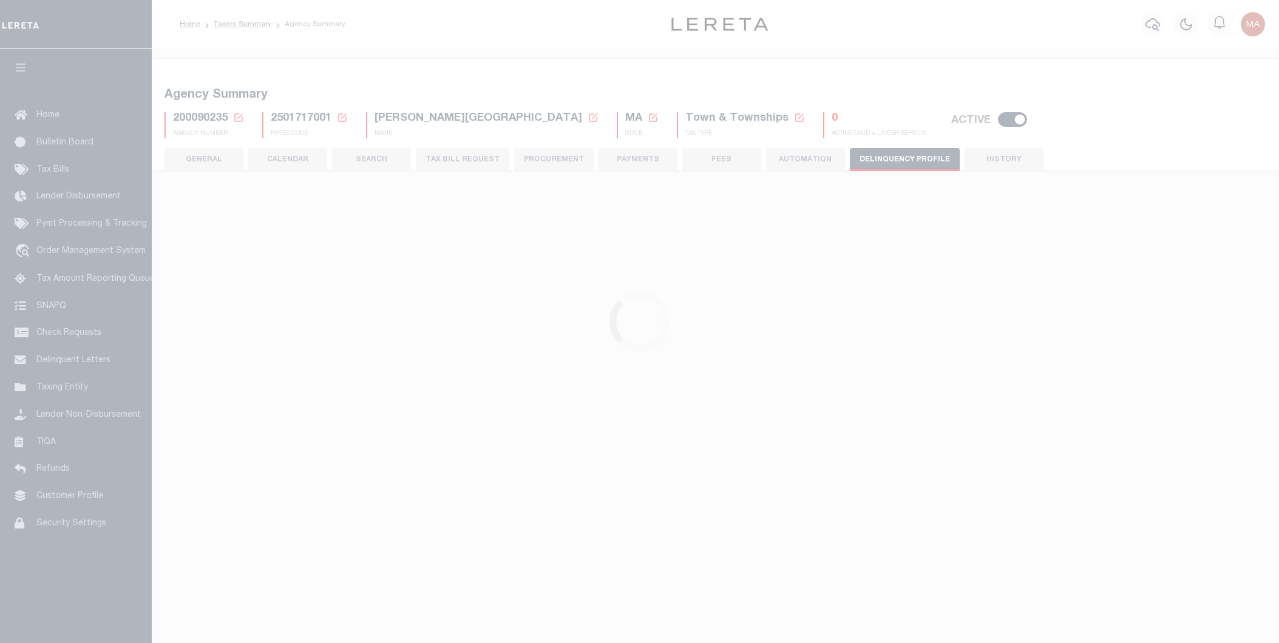
select select
select select "2023"
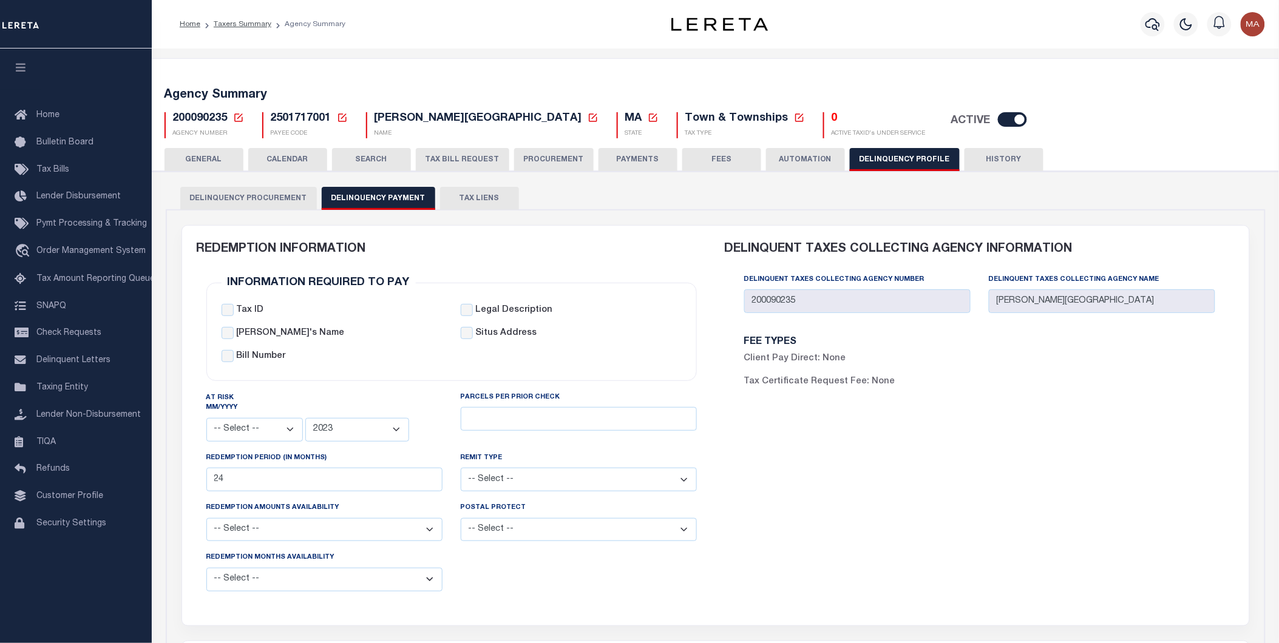
click at [341, 118] on icon at bounding box center [342, 118] width 8 height 8
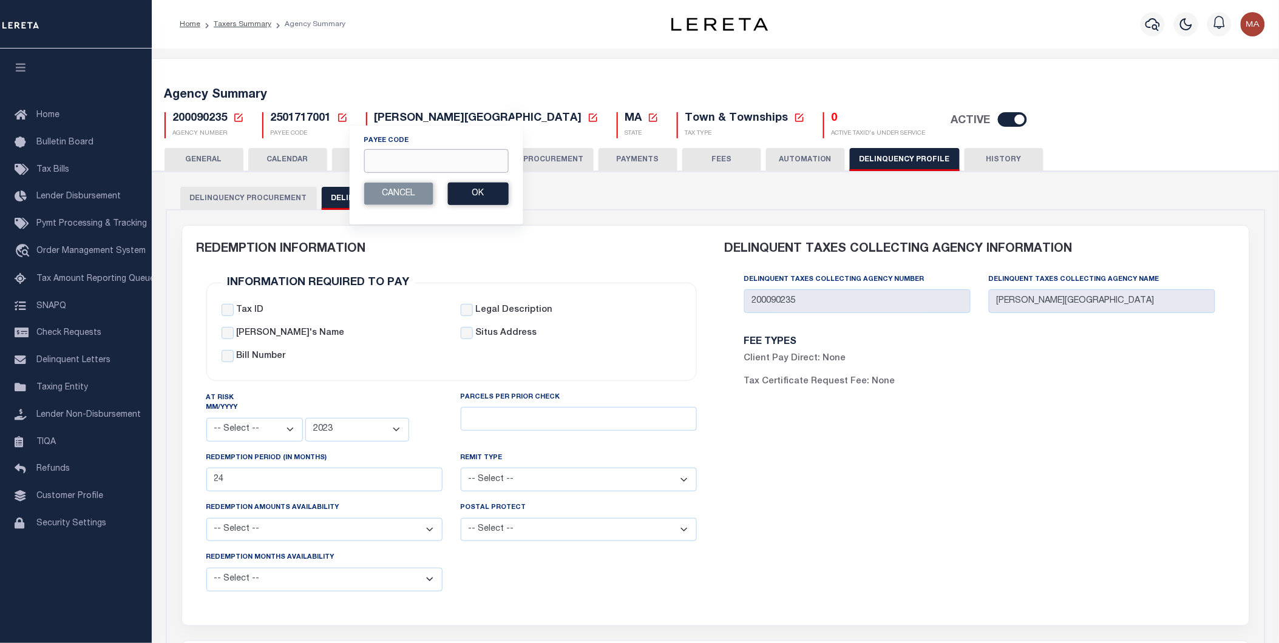
click at [393, 165] on input "Payee Code" at bounding box center [436, 161] width 144 height 24
paste input "2616300000"
type input "2616300000"
click at [459, 192] on button "Ok" at bounding box center [477, 194] width 61 height 22
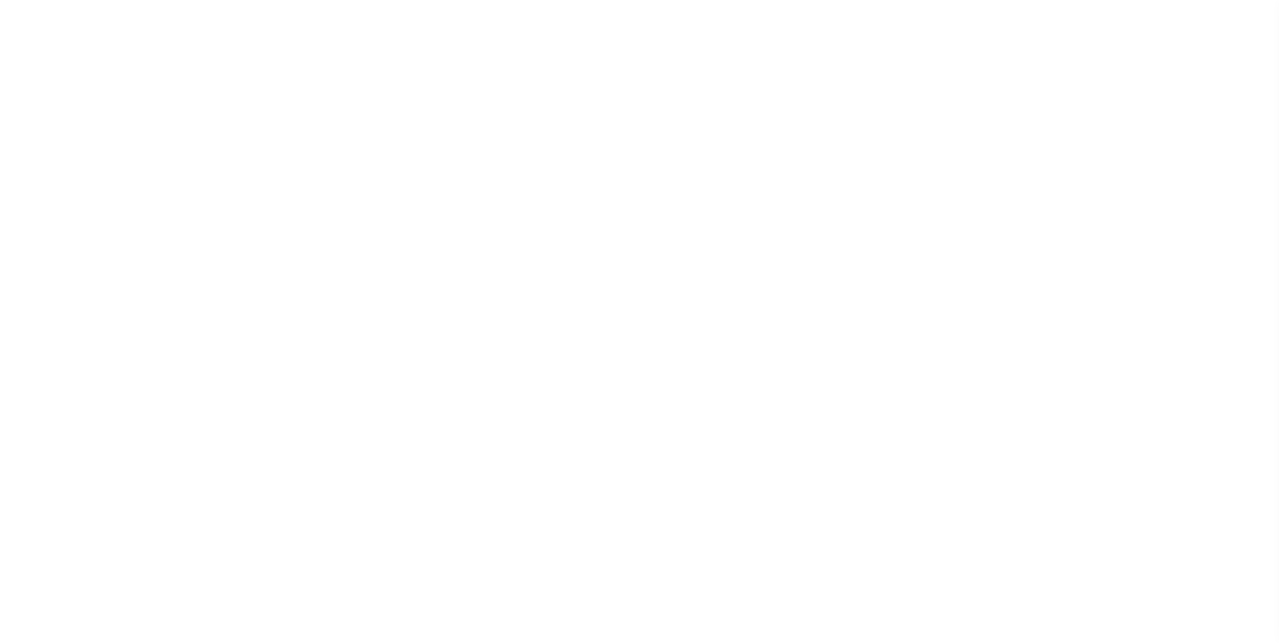
select select
select select "2023"
type input "24"
select select
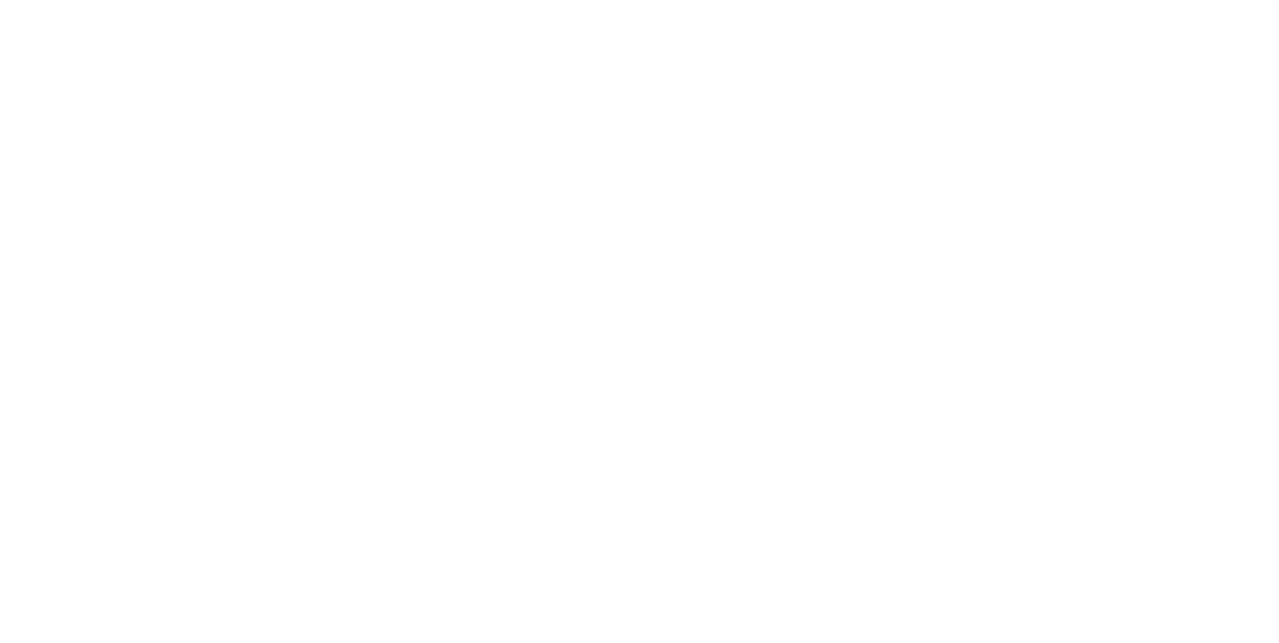
select select
type input "210824000"
type input "WAYNE COUNTY DELINQUENCY"
